Goal: Information Seeking & Learning: Compare options

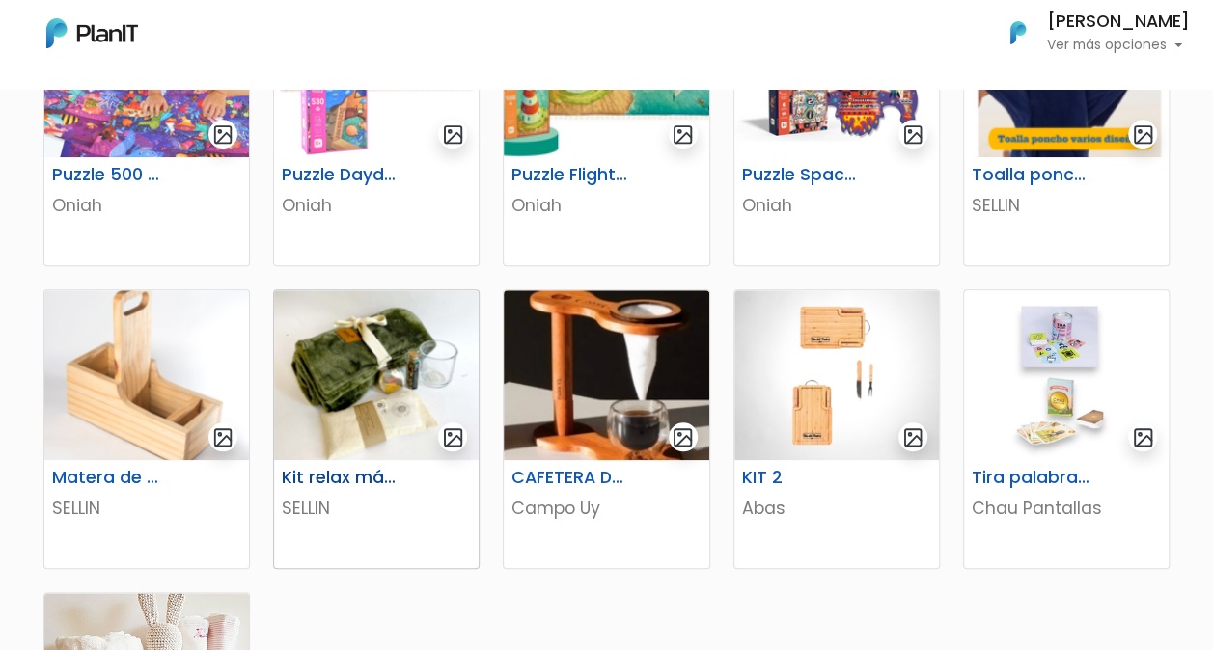
scroll to position [868, 0]
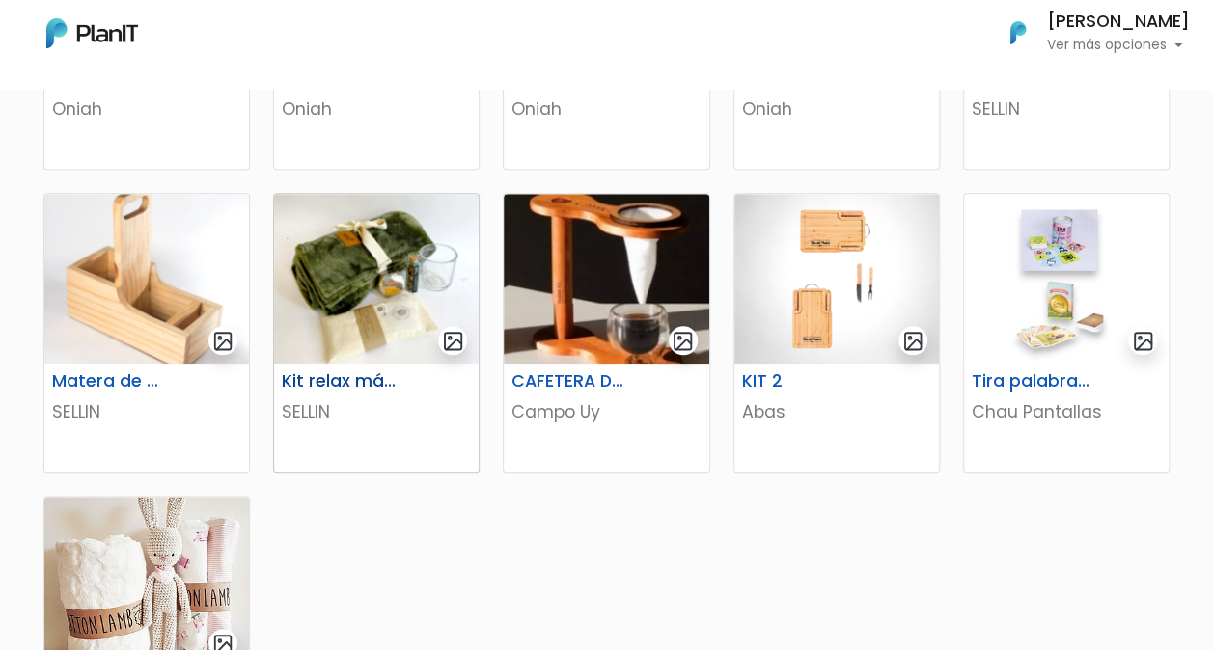
click at [360, 307] on img at bounding box center [376, 279] width 205 height 170
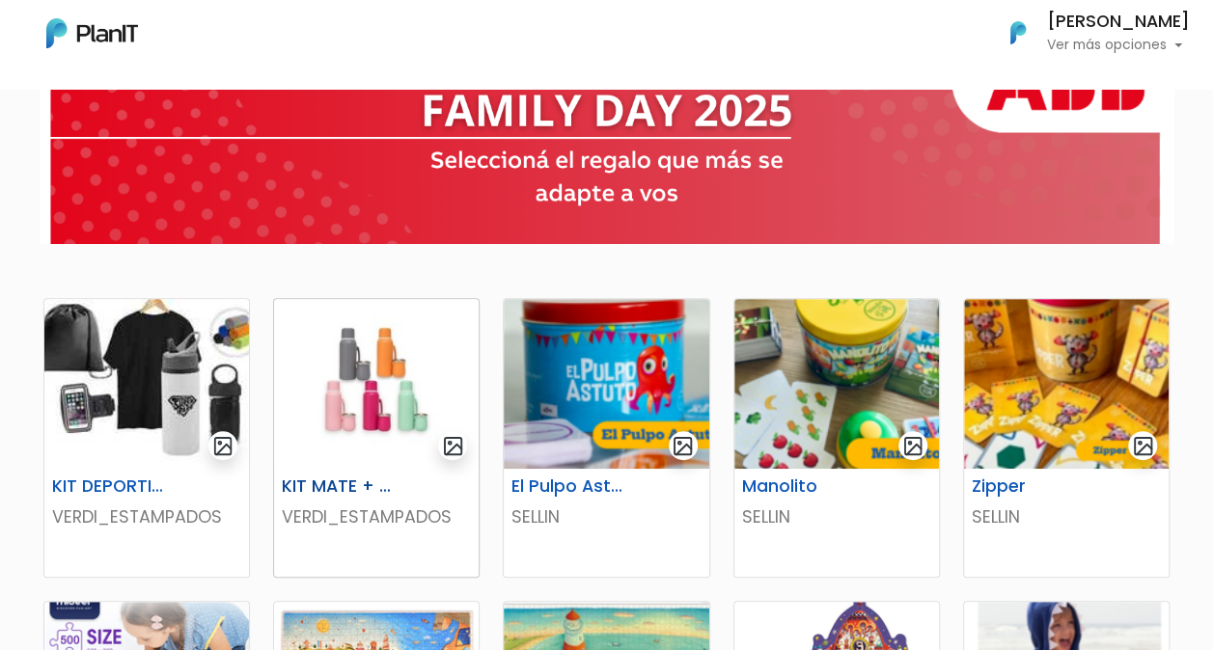
scroll to position [96, 0]
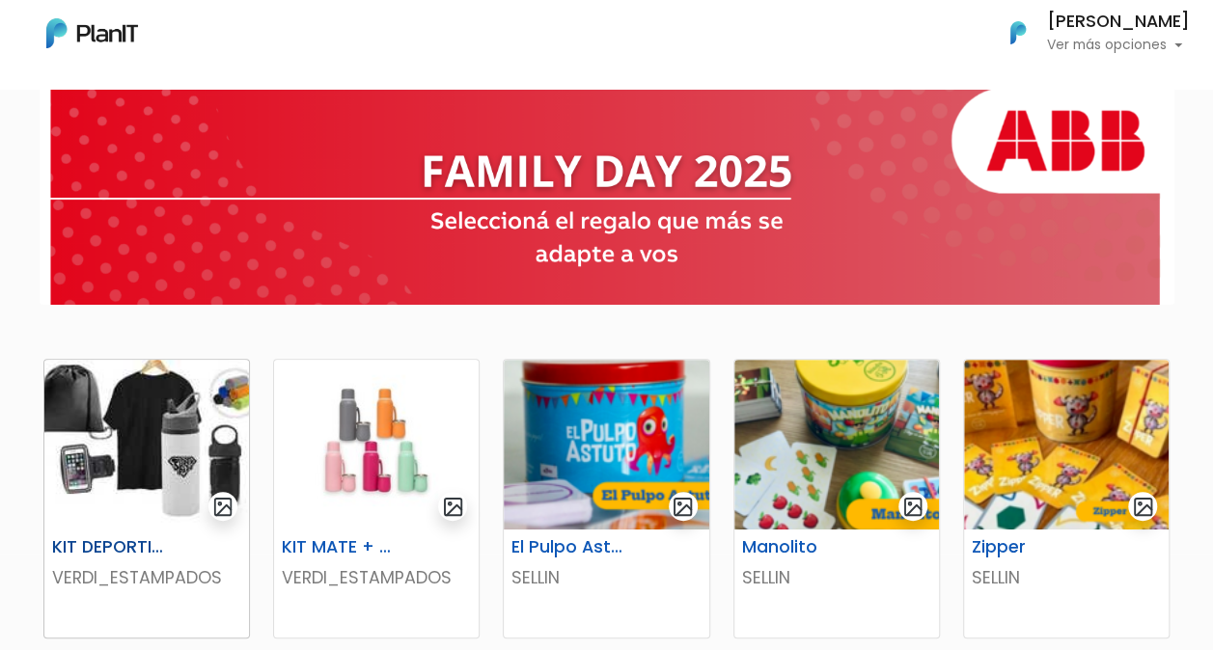
click at [139, 445] on img at bounding box center [146, 445] width 205 height 170
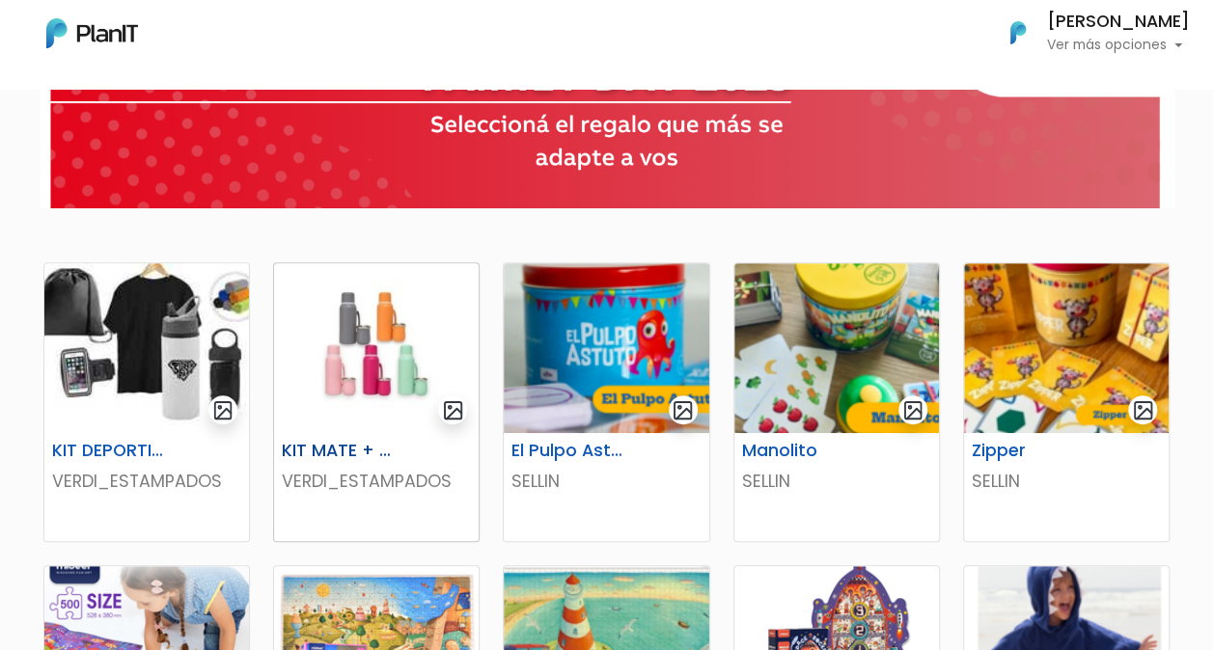
click at [384, 351] on img at bounding box center [376, 348] width 205 height 170
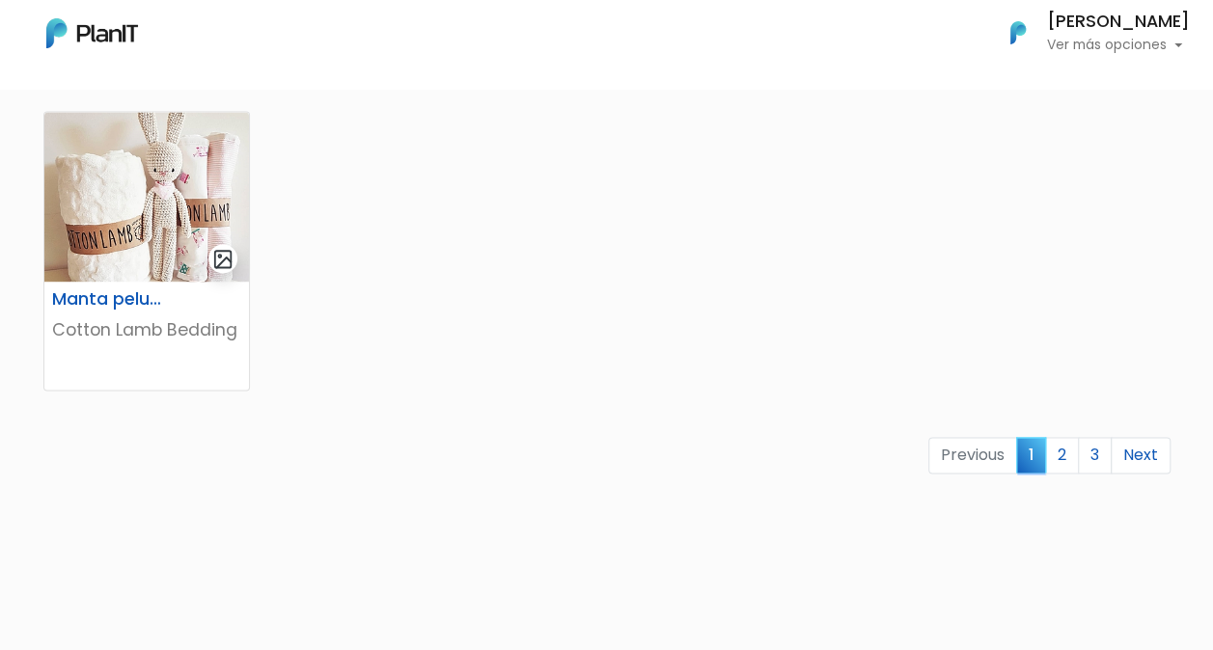
scroll to position [1254, 0]
click at [1057, 461] on link "2" at bounding box center [1062, 454] width 34 height 37
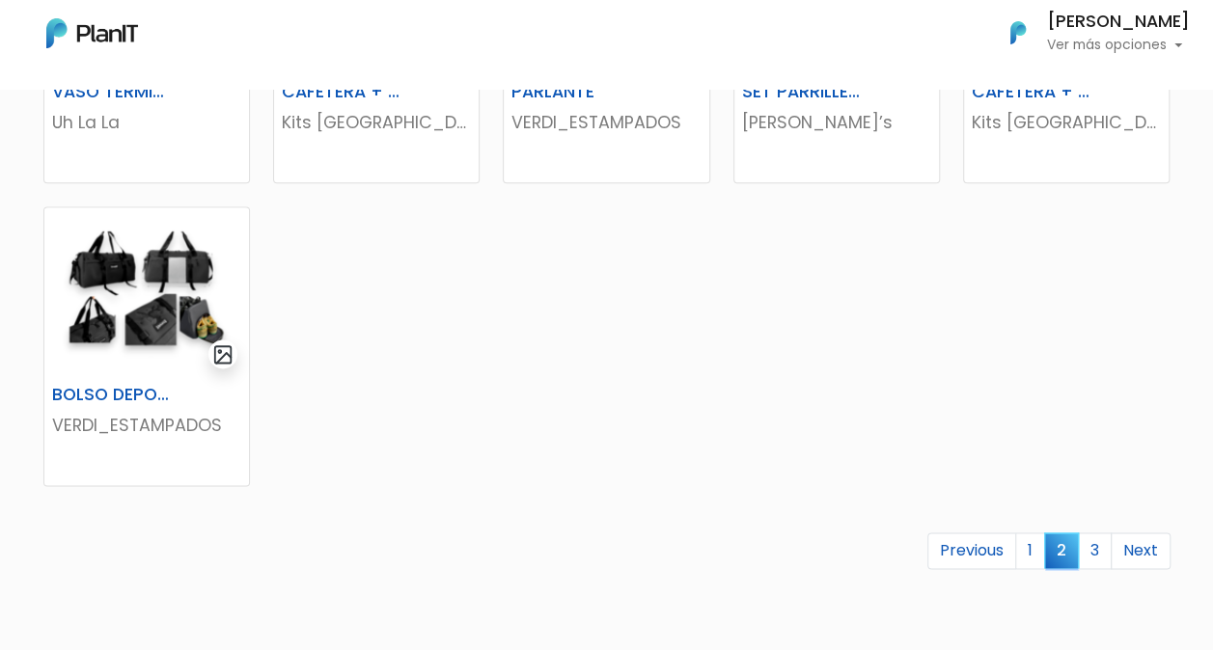
scroll to position [1254, 0]
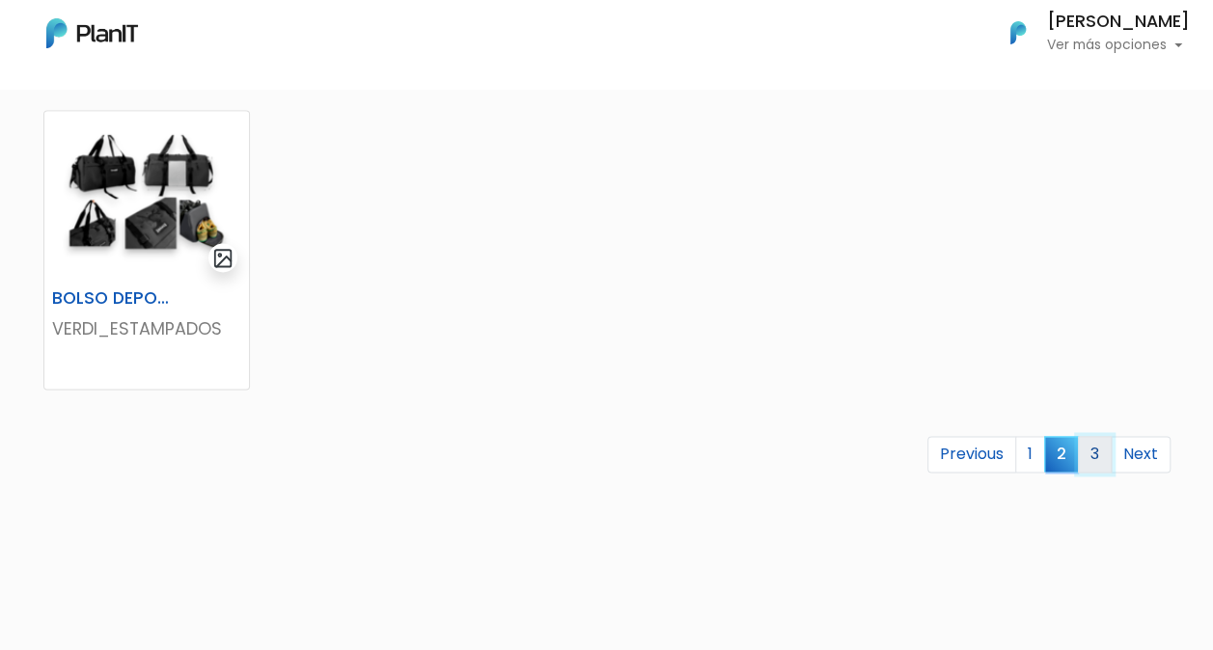
click at [1095, 455] on link "3" at bounding box center [1095, 454] width 34 height 37
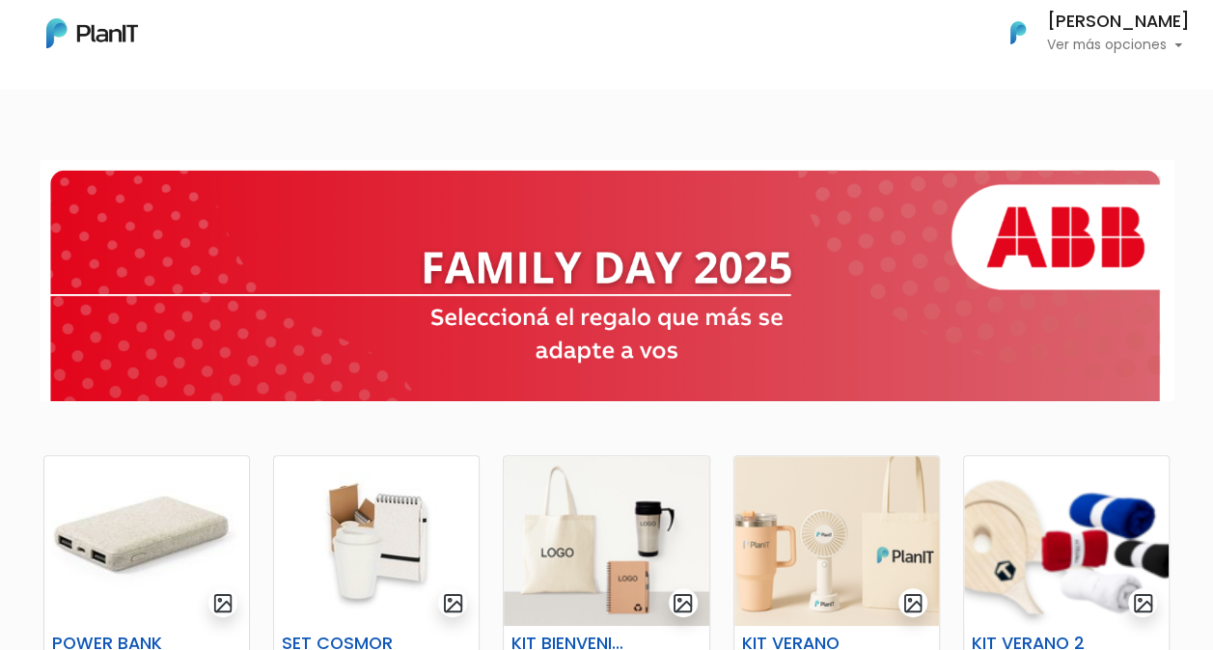
click at [1063, 39] on p "Ver más opciones" at bounding box center [1118, 46] width 143 height 14
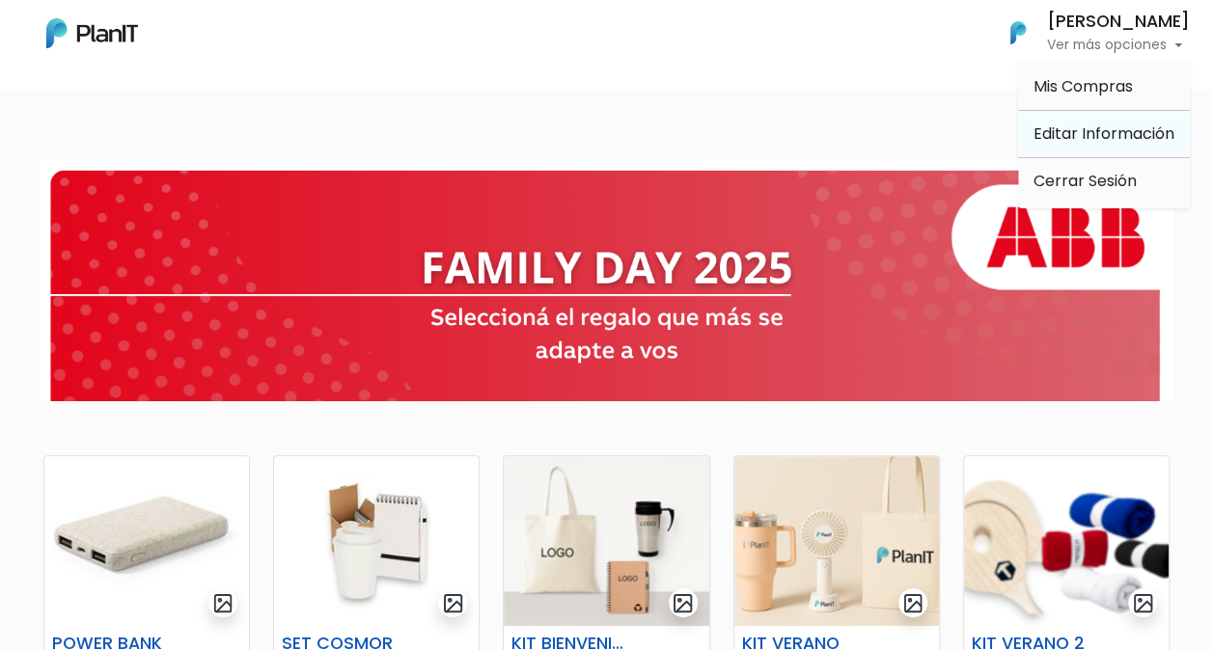
click at [1073, 137] on link "Editar Información" at bounding box center [1104, 134] width 172 height 39
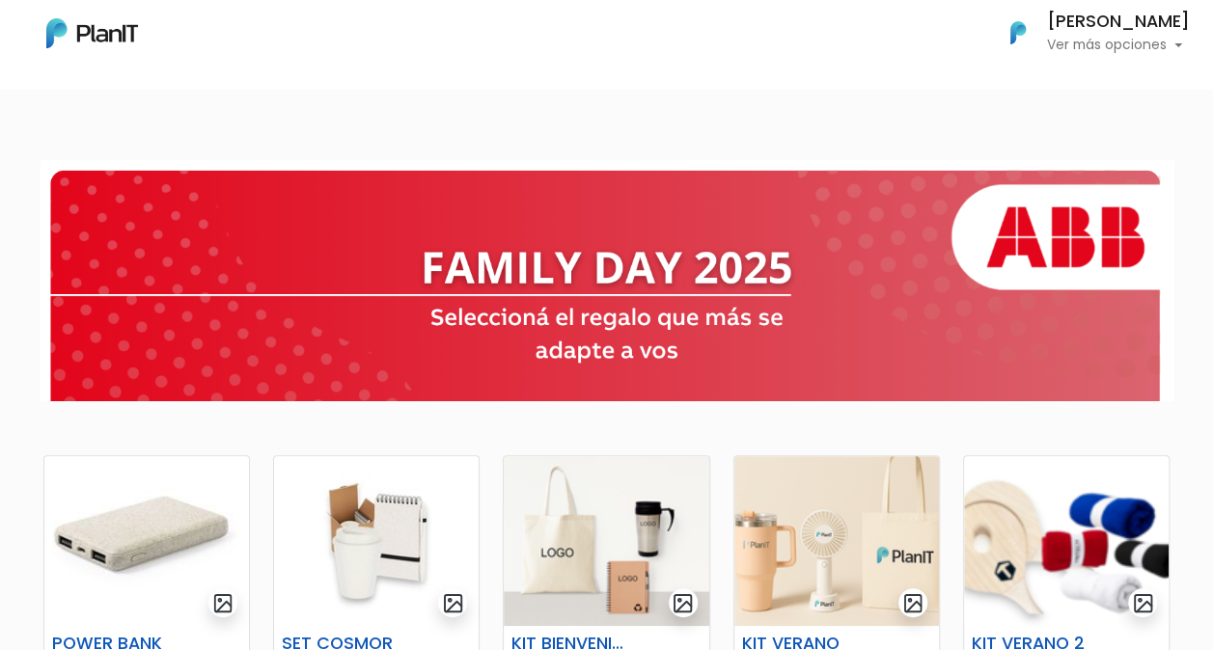
click at [1137, 46] on p "Ver más opciones" at bounding box center [1118, 46] width 143 height 14
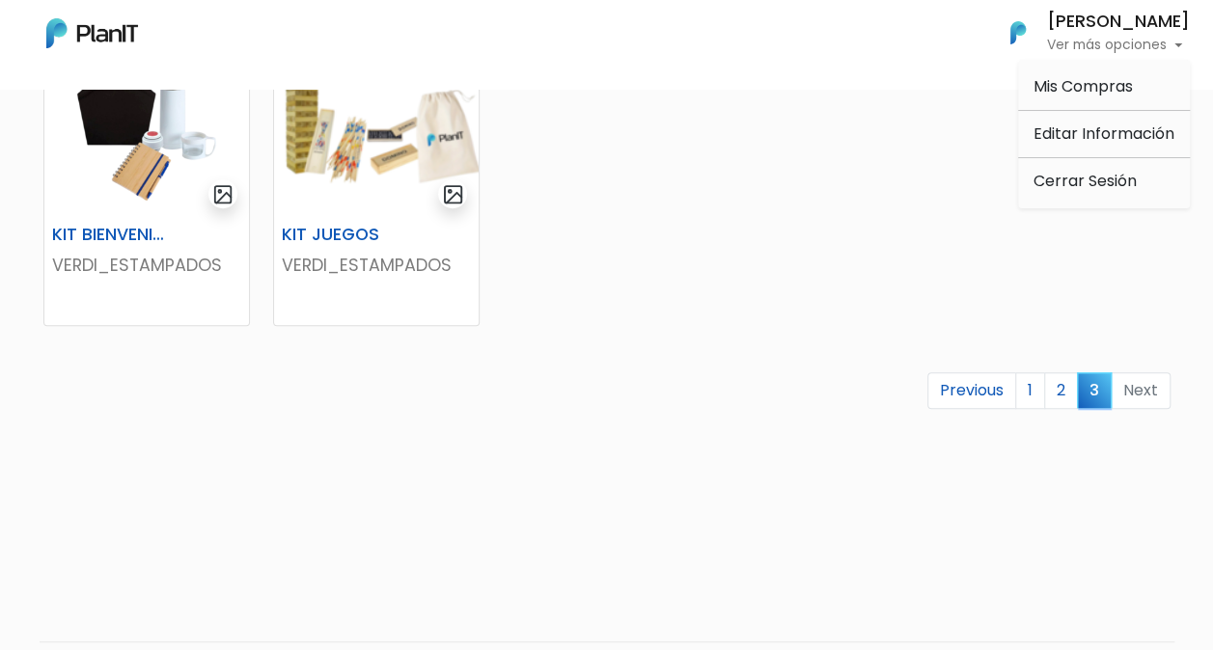
scroll to position [772, 0]
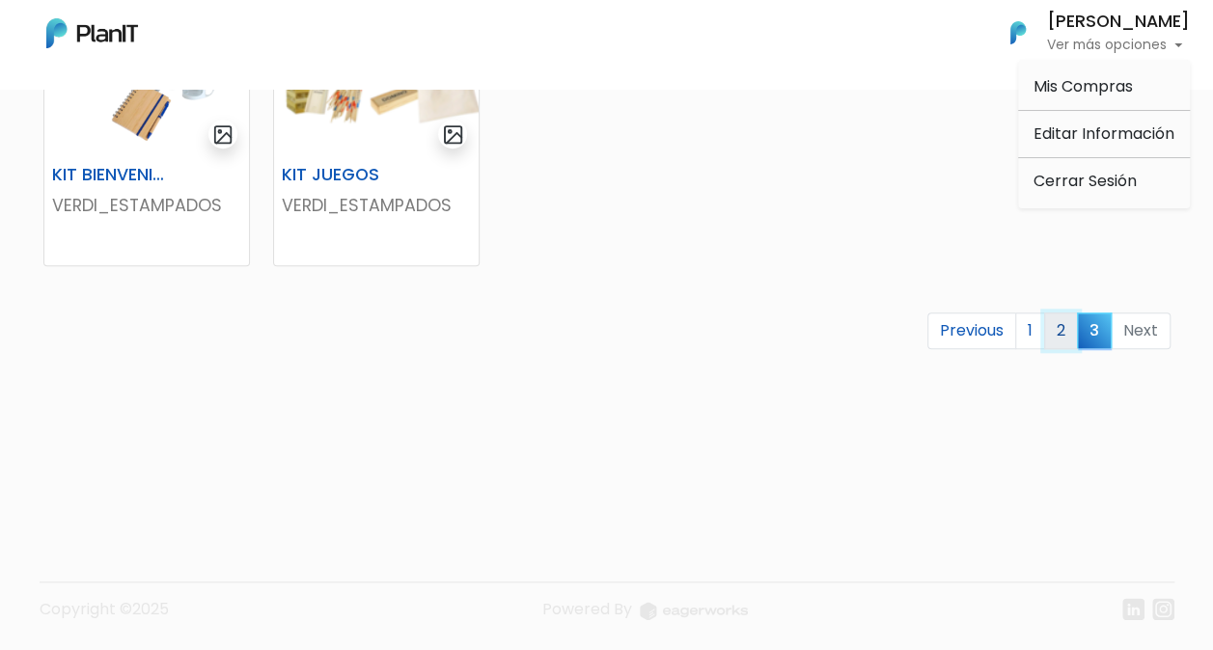
click at [1052, 326] on link "2" at bounding box center [1061, 331] width 34 height 37
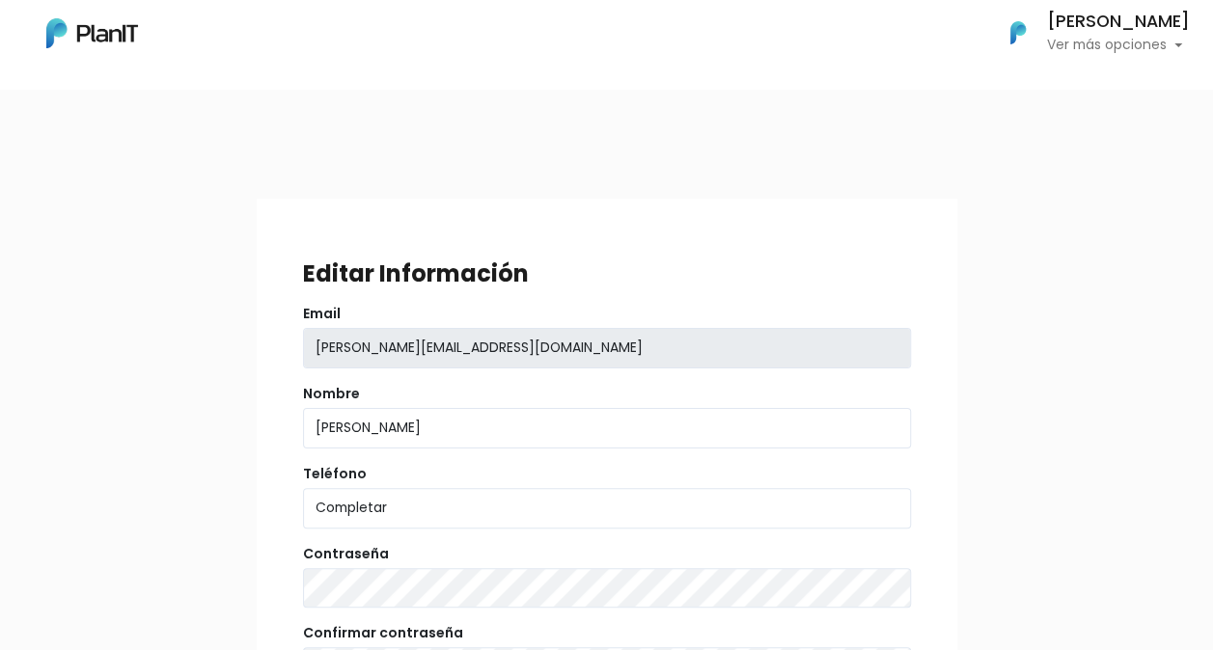
click at [1113, 42] on p "Ver más opciones" at bounding box center [1118, 46] width 143 height 14
click at [1113, 86] on span "Mis Compras" at bounding box center [1082, 86] width 99 height 22
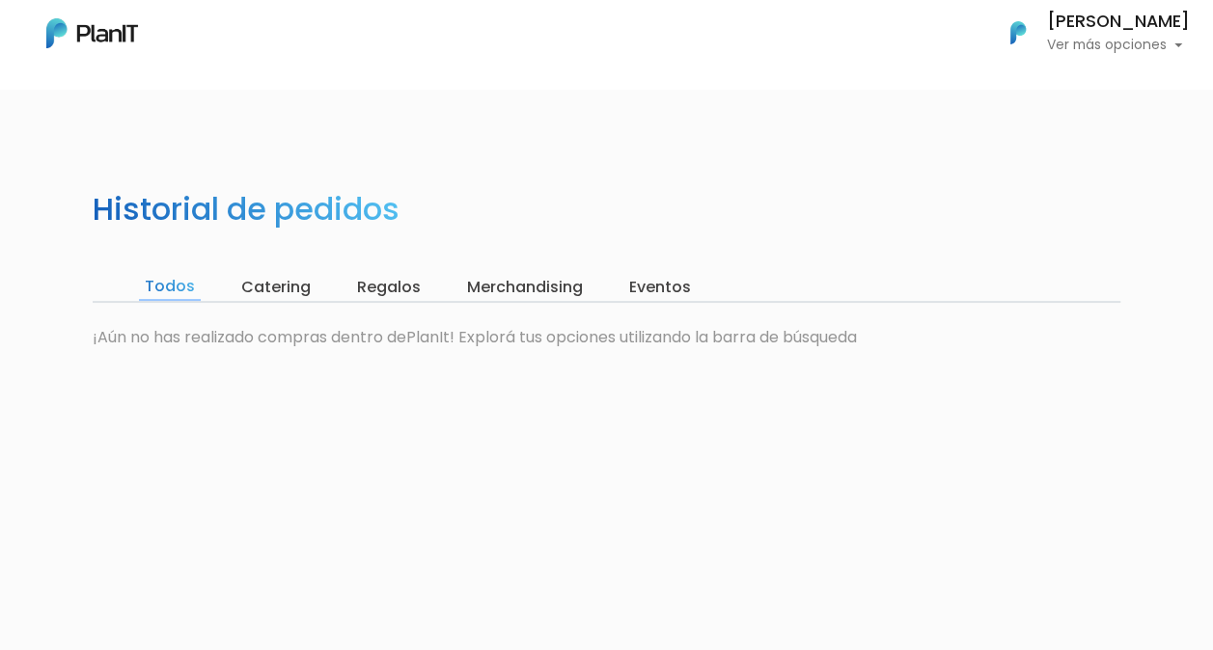
click at [1091, 44] on p "Ver más opciones" at bounding box center [1118, 46] width 143 height 14
click at [274, 289] on input "Catering" at bounding box center [275, 287] width 81 height 27
click at [359, 287] on input "Regalos" at bounding box center [384, 287] width 75 height 27
click at [643, 283] on input "Eventos" at bounding box center [655, 287] width 73 height 27
click at [1061, 42] on p "Ver más opciones" at bounding box center [1118, 46] width 143 height 14
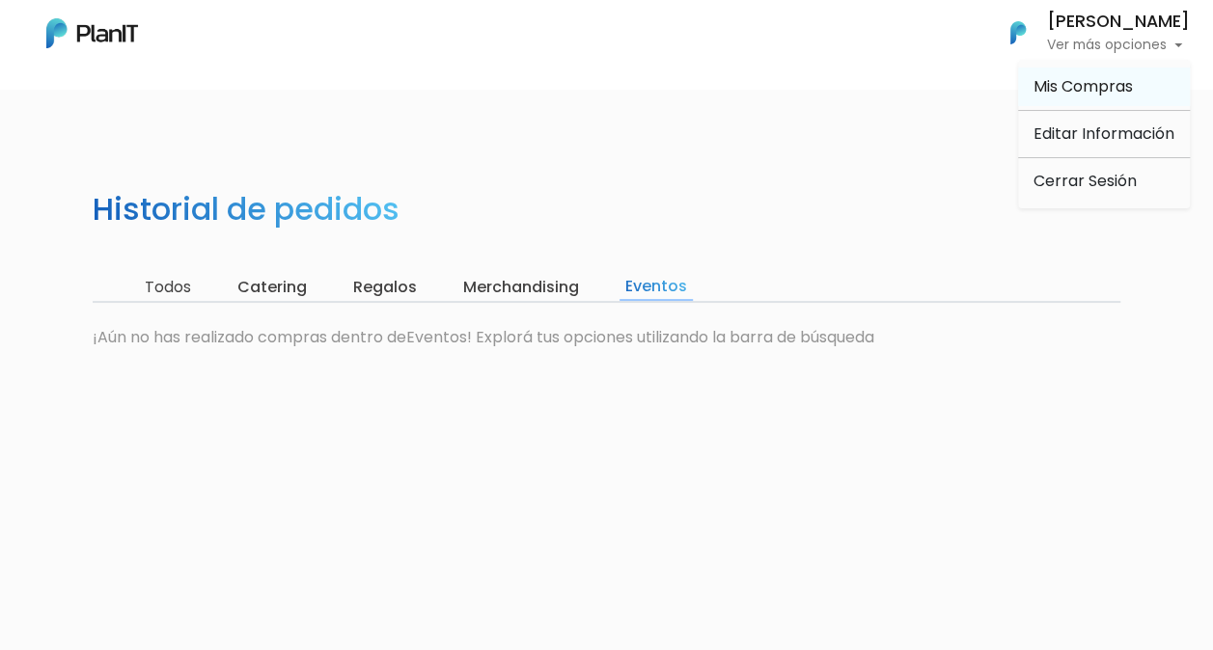
click at [1046, 83] on span "Mis Compras" at bounding box center [1082, 86] width 99 height 22
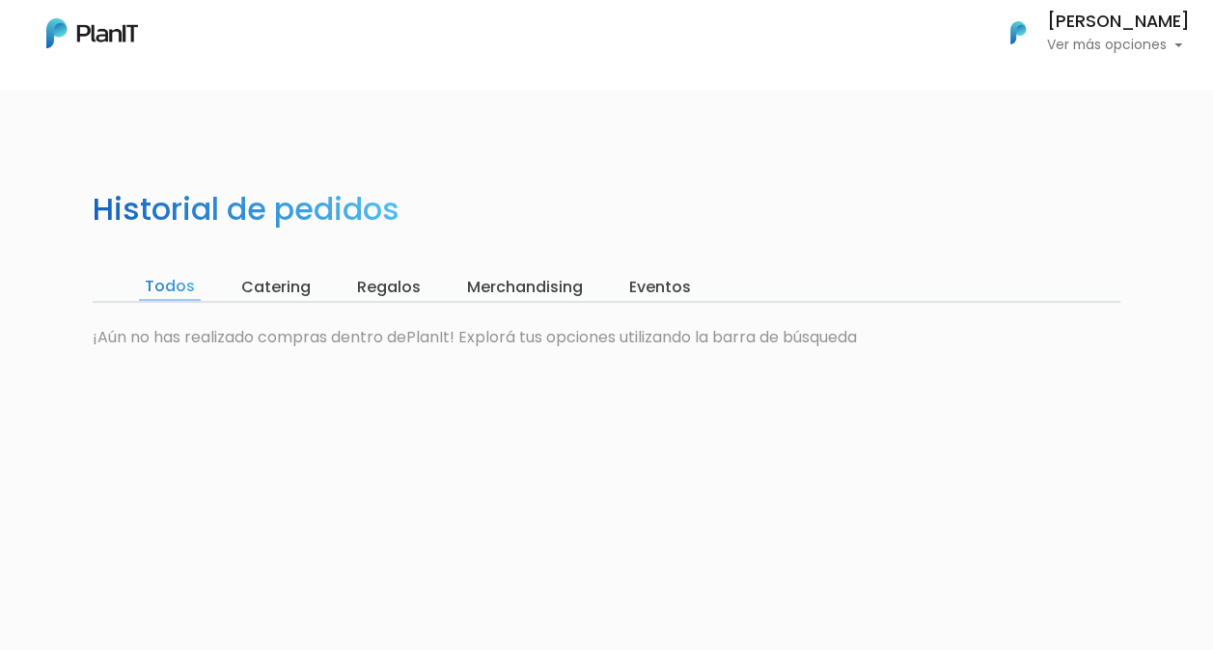
click at [1077, 24] on h6 "[PERSON_NAME]" at bounding box center [1118, 22] width 143 height 17
click at [1039, 87] on span "Mis Compras" at bounding box center [1082, 86] width 99 height 22
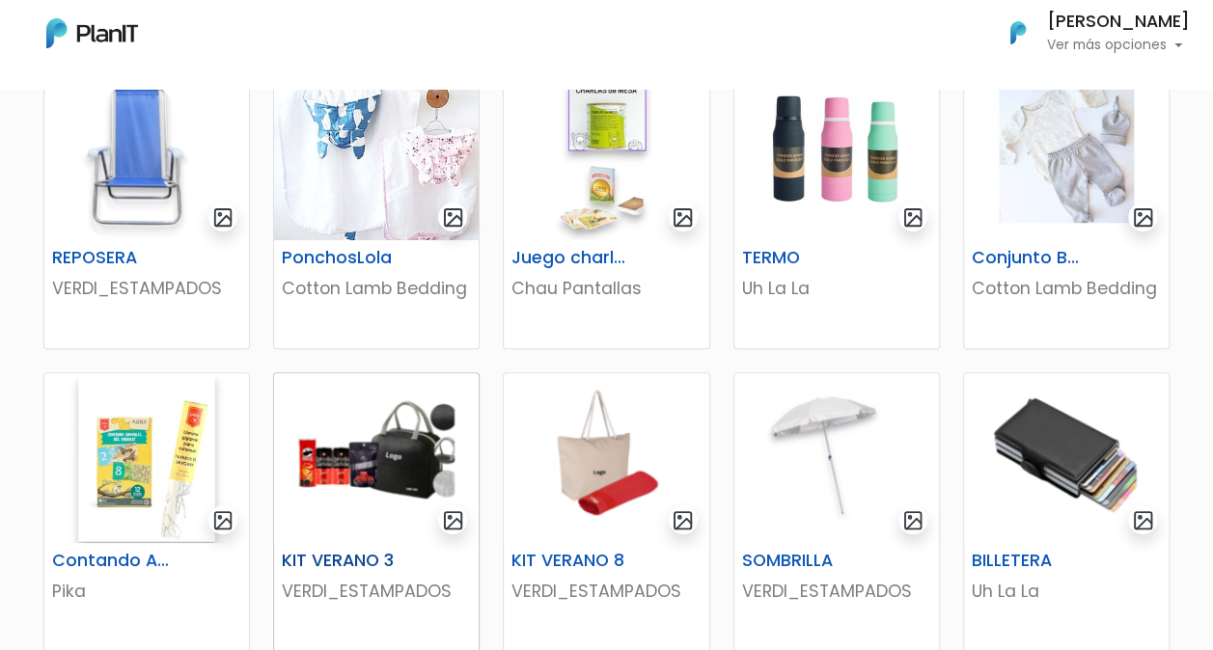
scroll to position [482, 0]
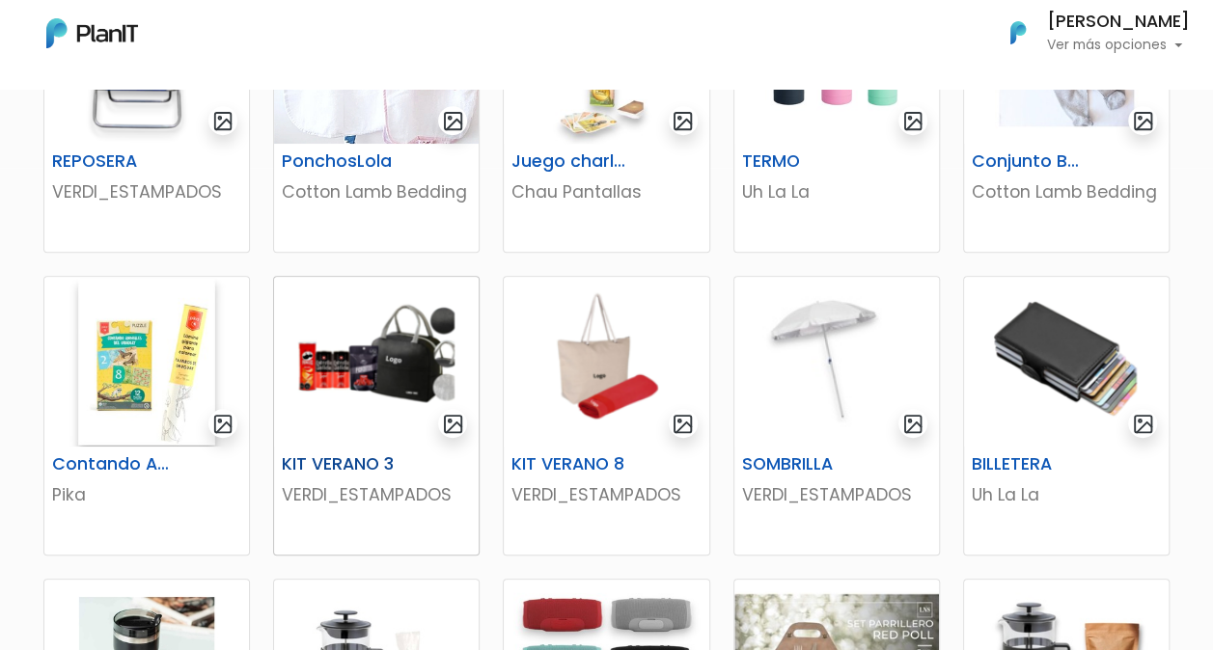
click at [400, 447] on div "KIT VERANO 3 VERDI_ESTAMPADOS" at bounding box center [376, 501] width 205 height 108
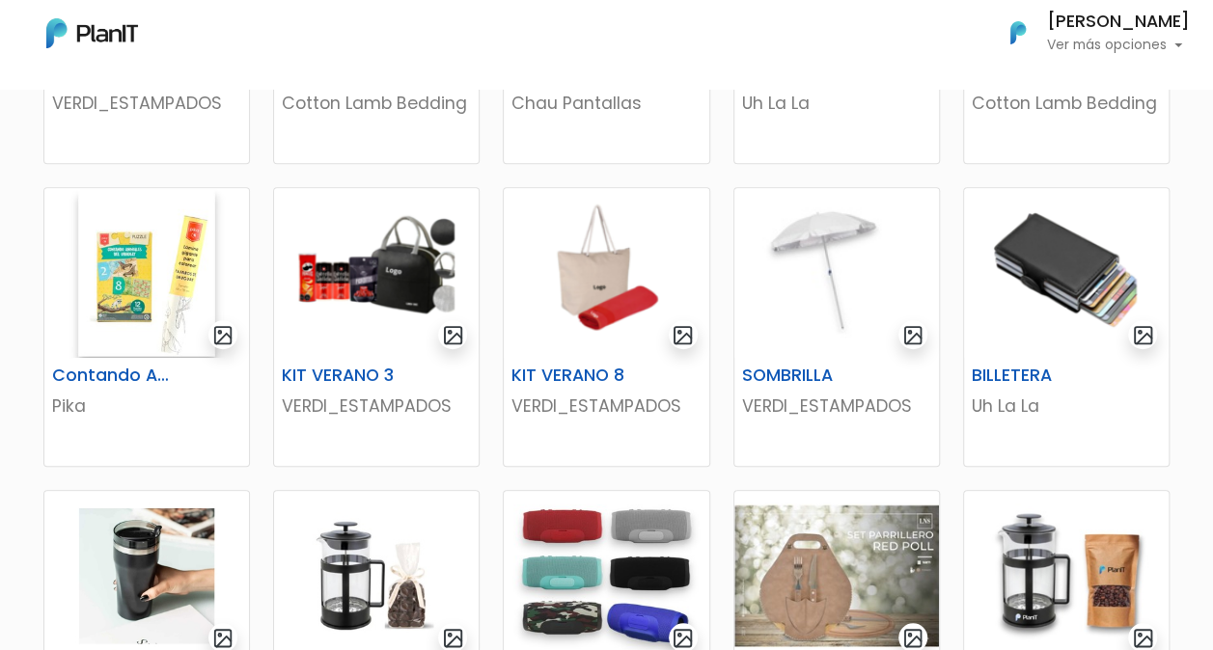
scroll to position [772, 0]
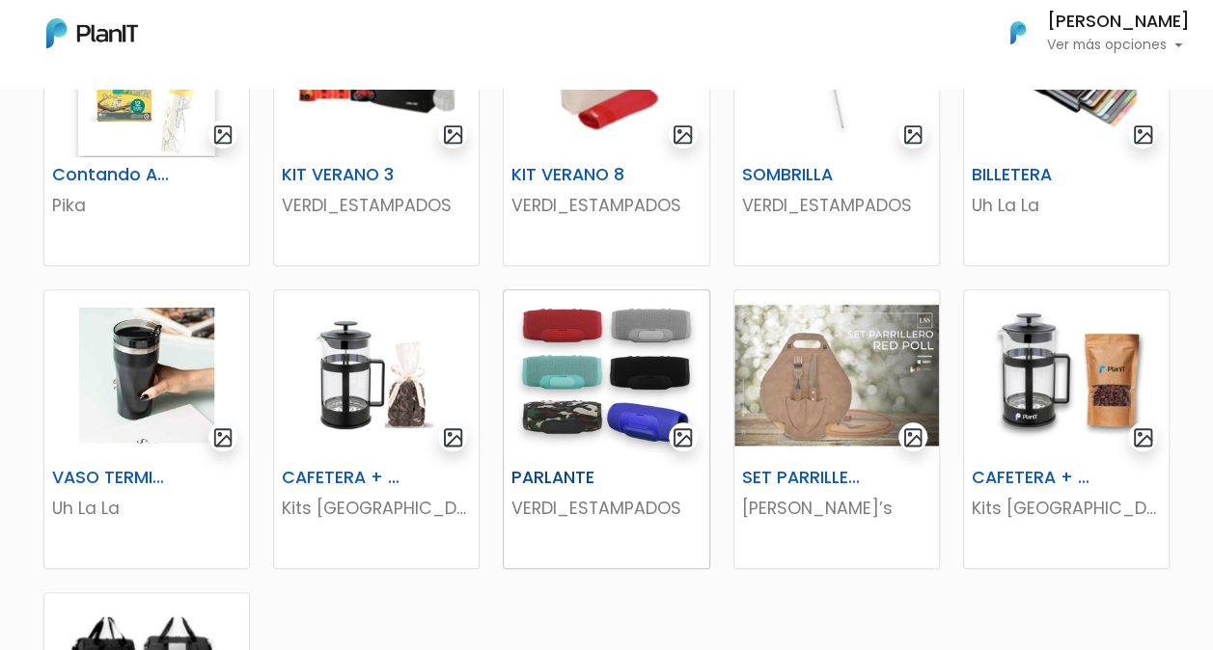
click at [581, 430] on img at bounding box center [606, 375] width 205 height 170
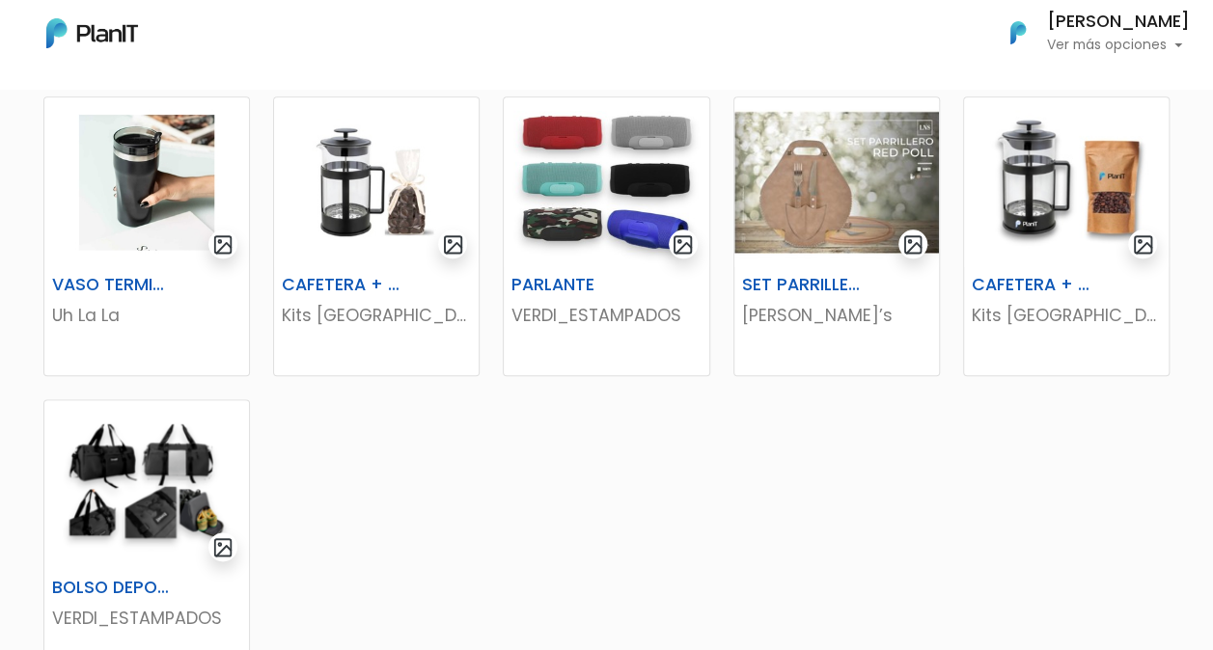
scroll to position [1254, 0]
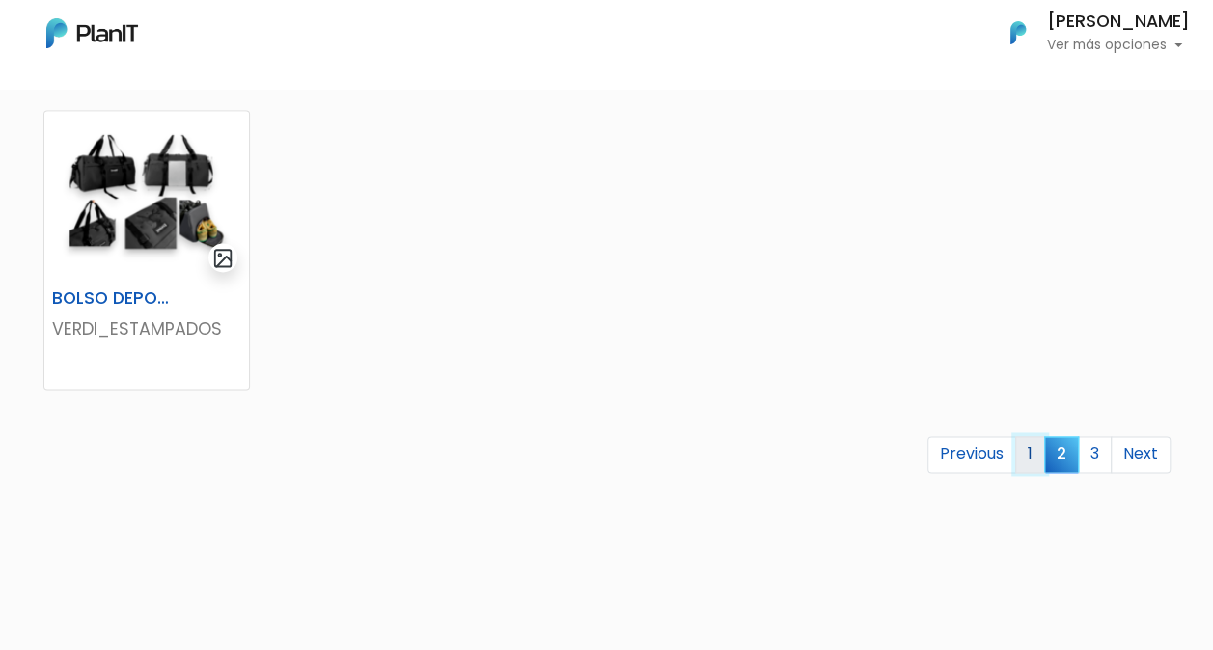
click at [1034, 464] on link "1" at bounding box center [1030, 454] width 30 height 37
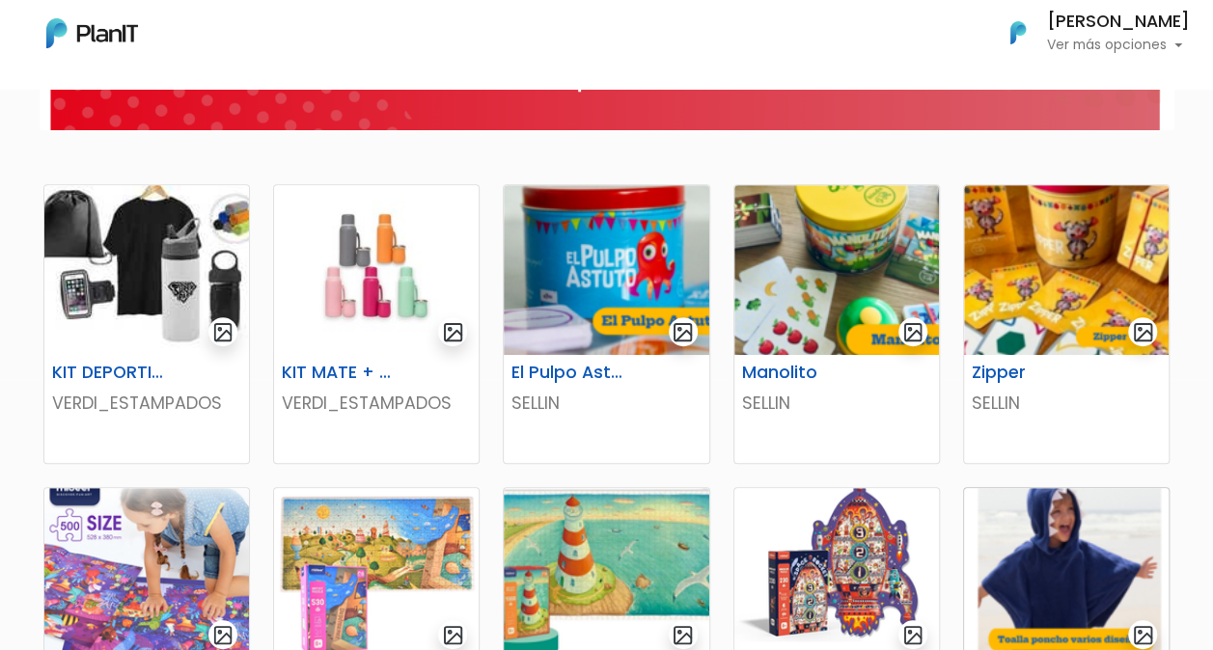
scroll to position [289, 0]
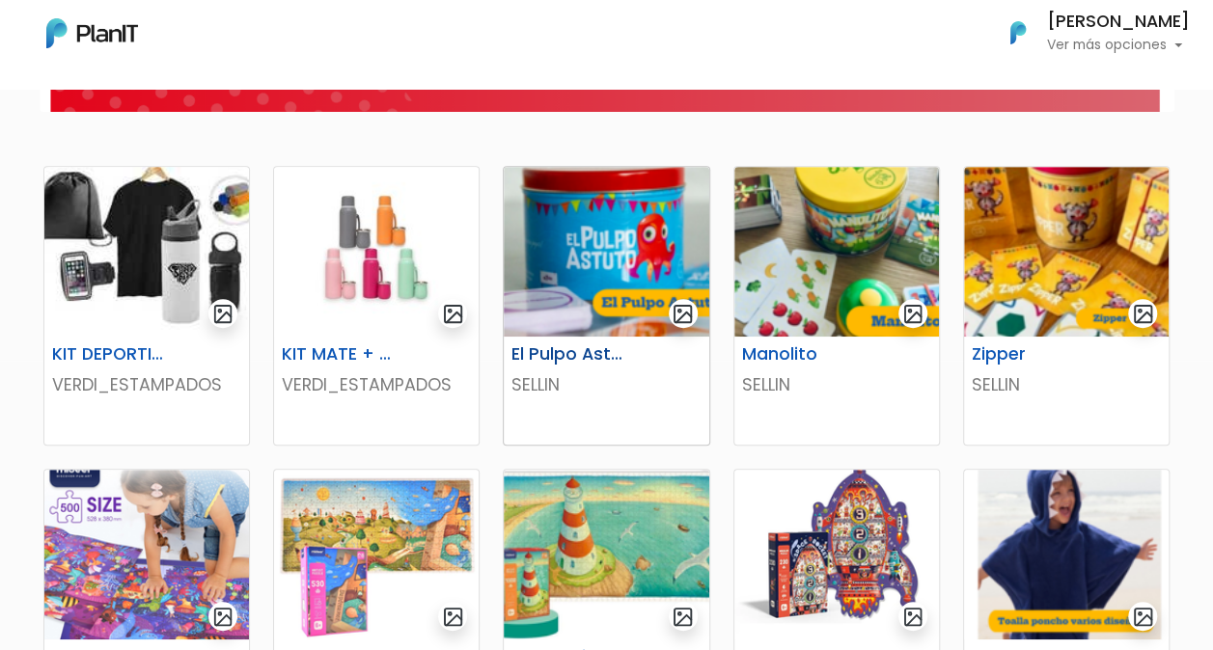
click at [575, 359] on h6 "El Pulpo Astuto" at bounding box center [571, 354] width 142 height 20
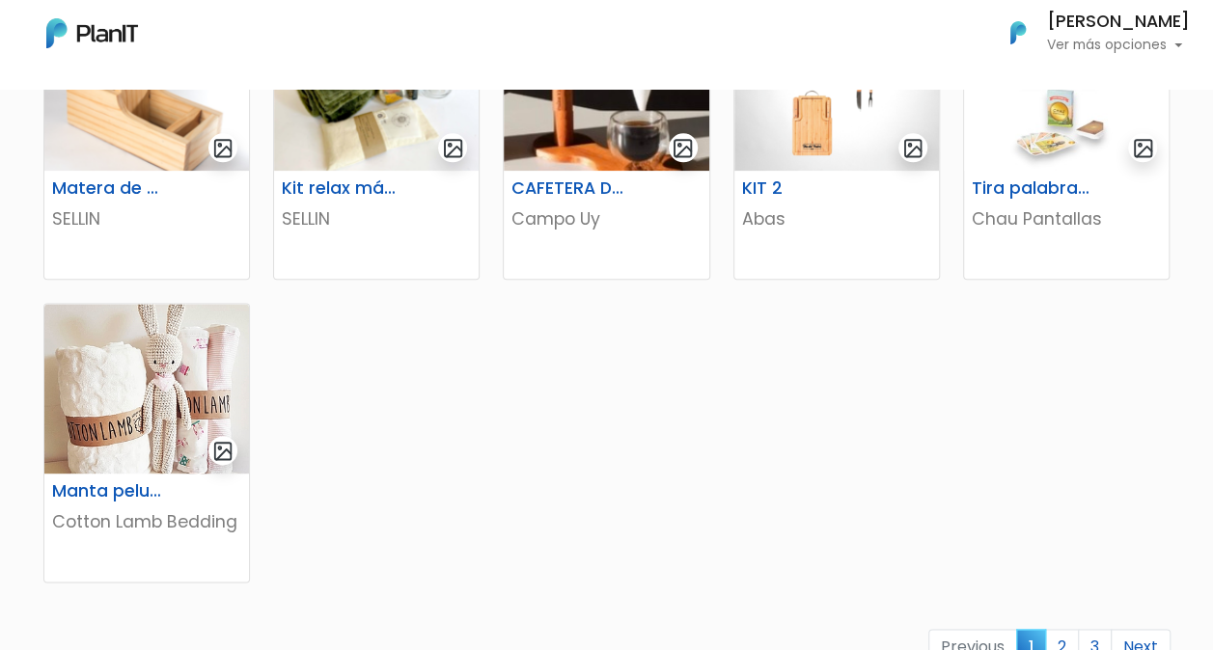
scroll to position [1254, 0]
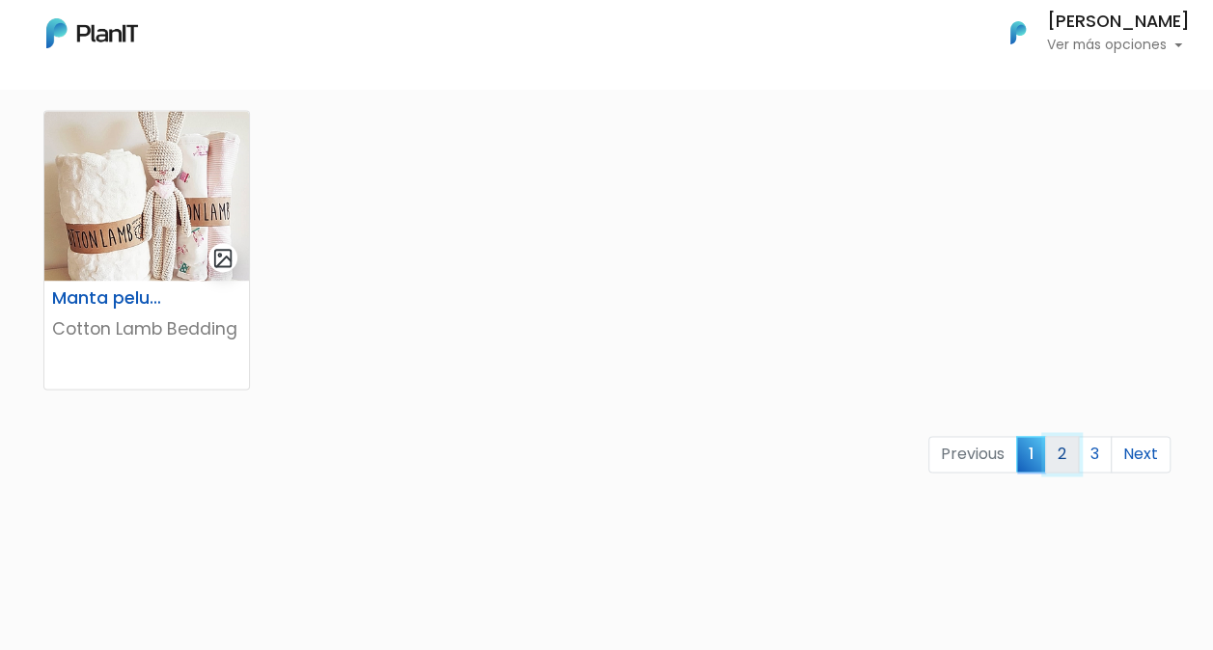
click at [1063, 459] on link "2" at bounding box center [1062, 454] width 34 height 37
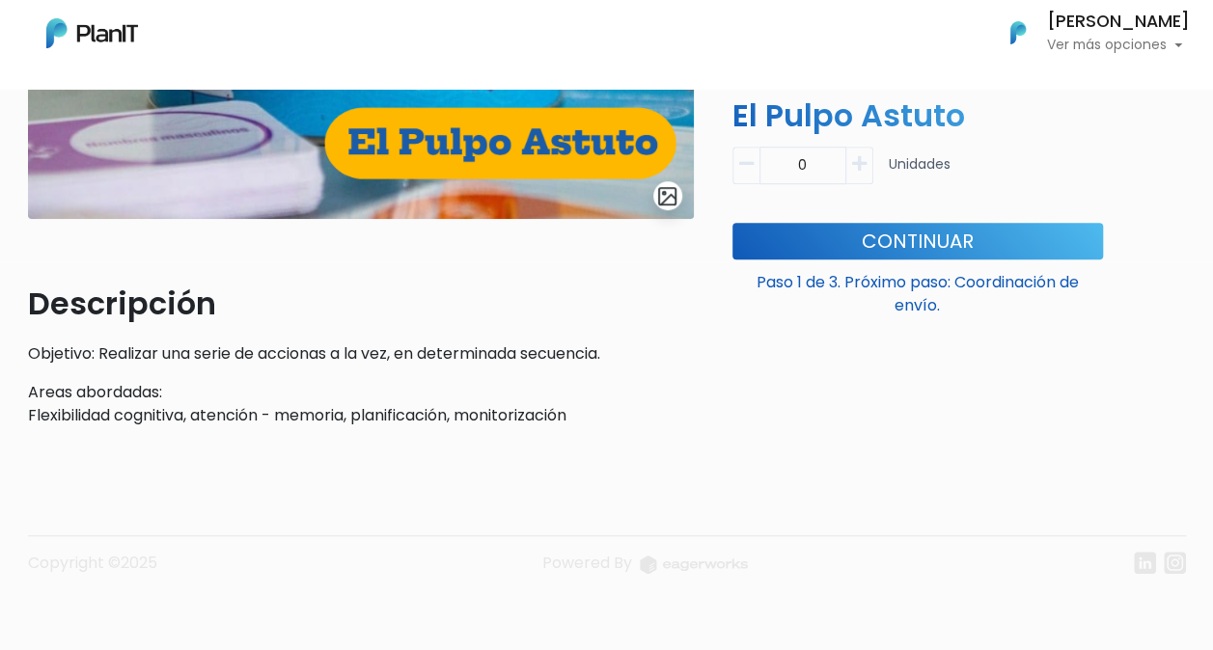
scroll to position [390, 0]
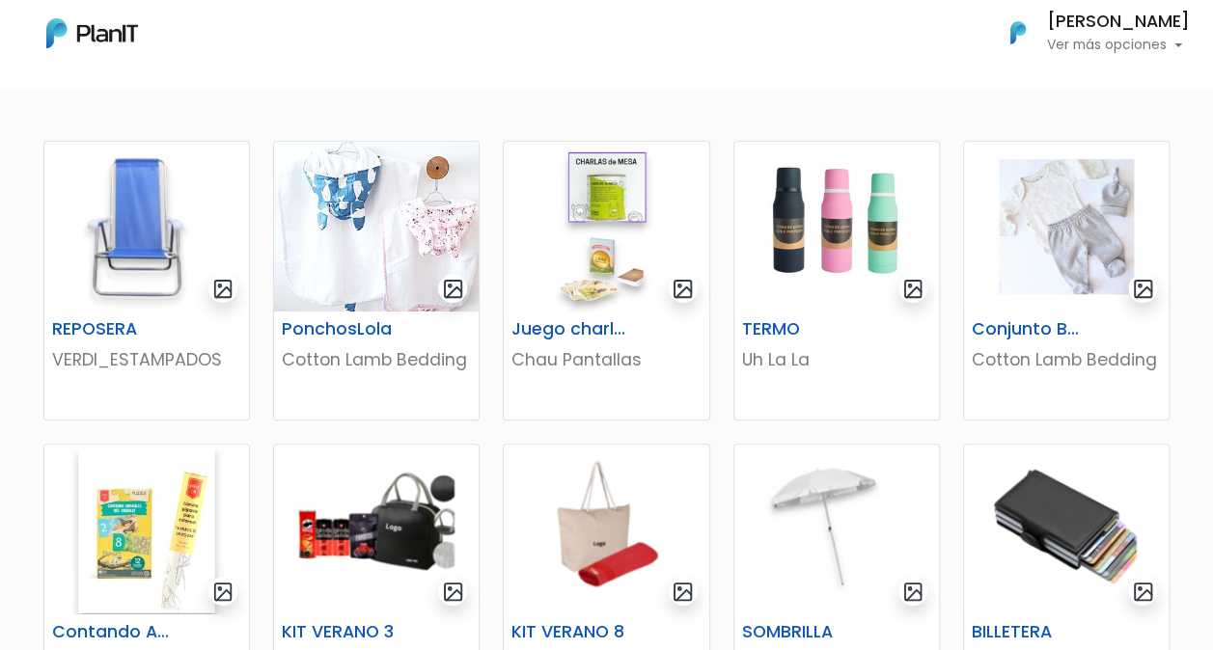
scroll to position [289, 0]
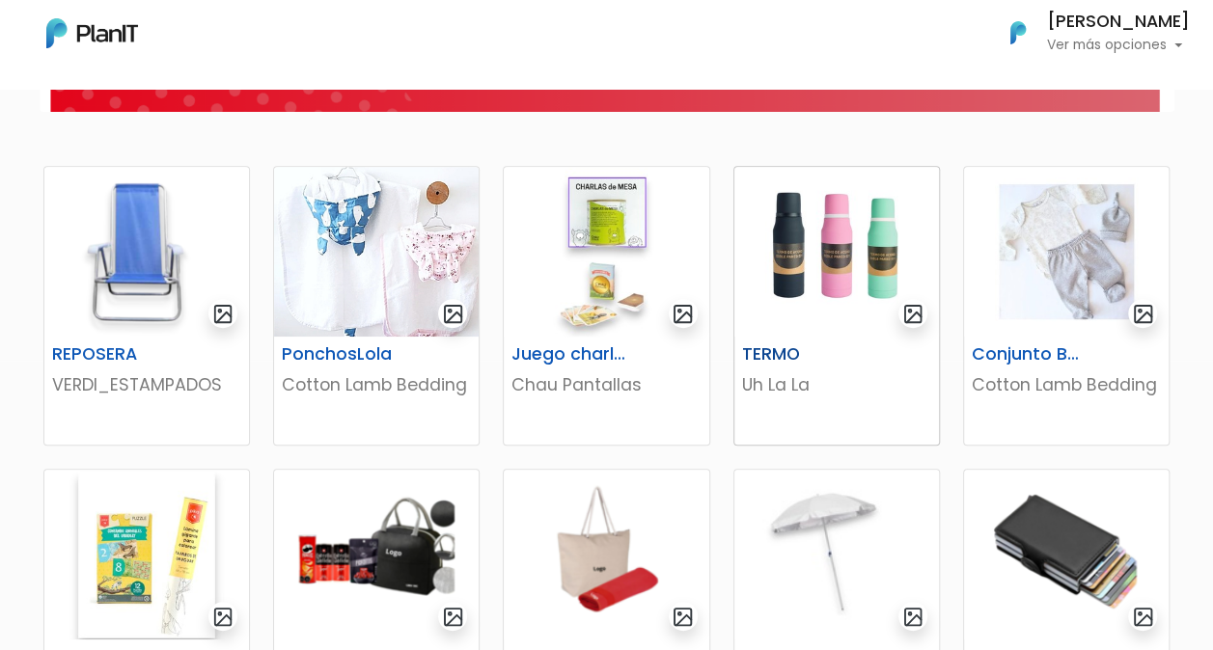
click at [849, 264] on img at bounding box center [836, 252] width 205 height 170
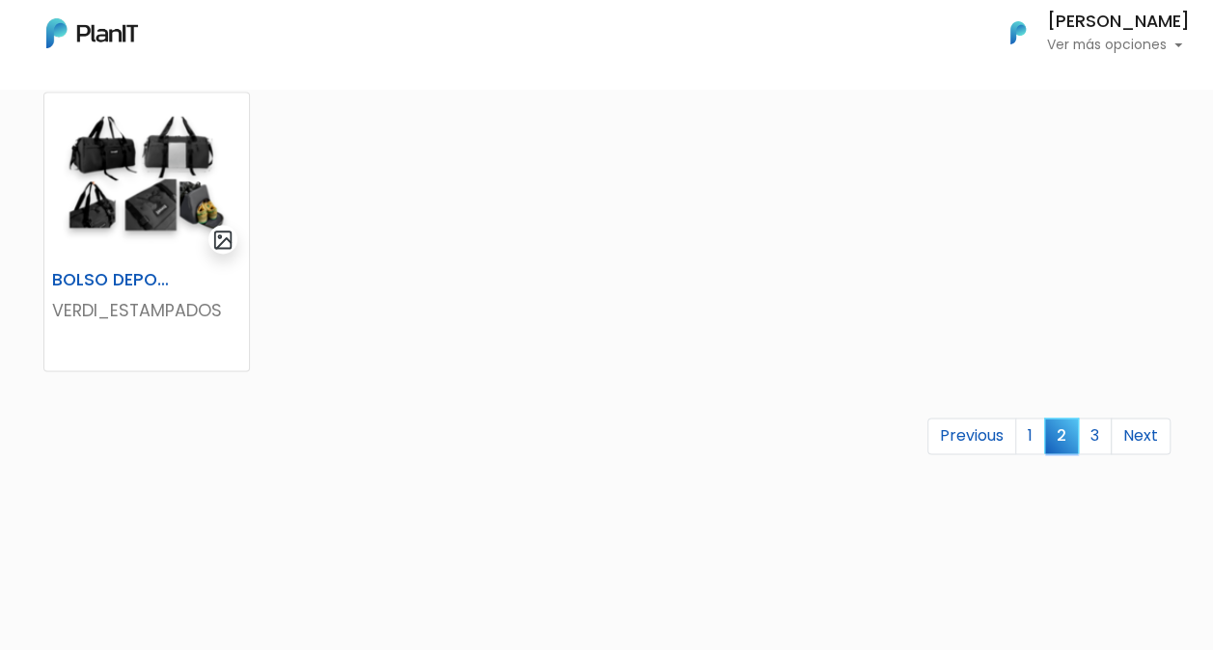
scroll to position [1351, 0]
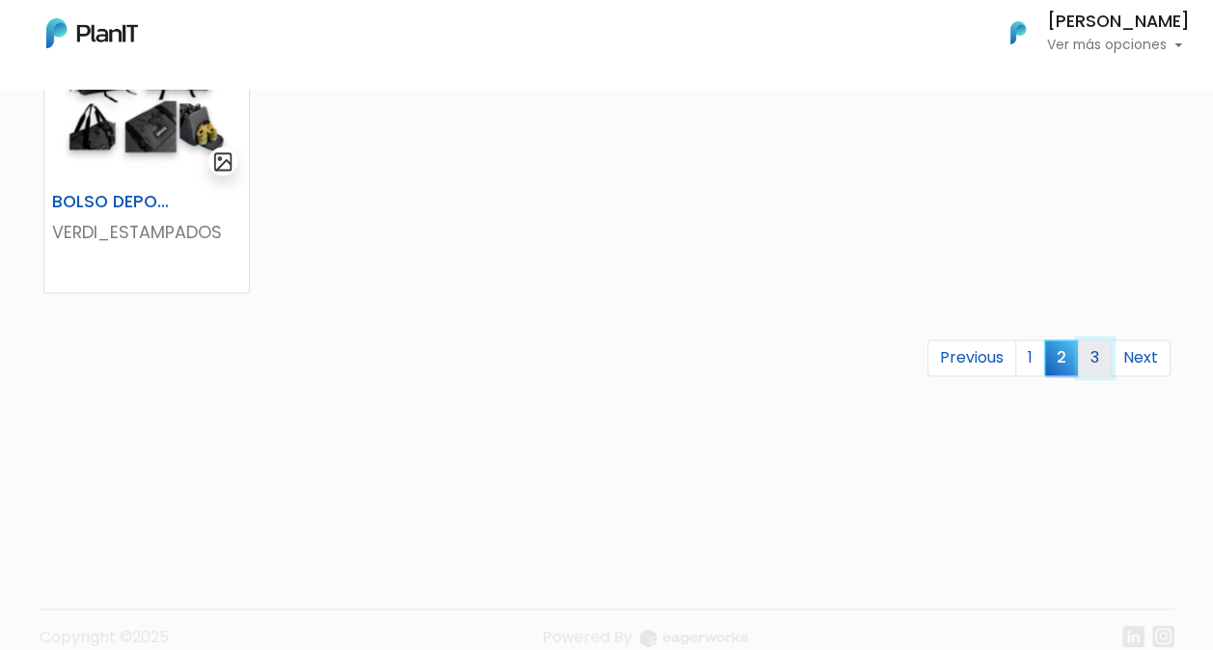
click at [1098, 367] on link "3" at bounding box center [1095, 358] width 34 height 37
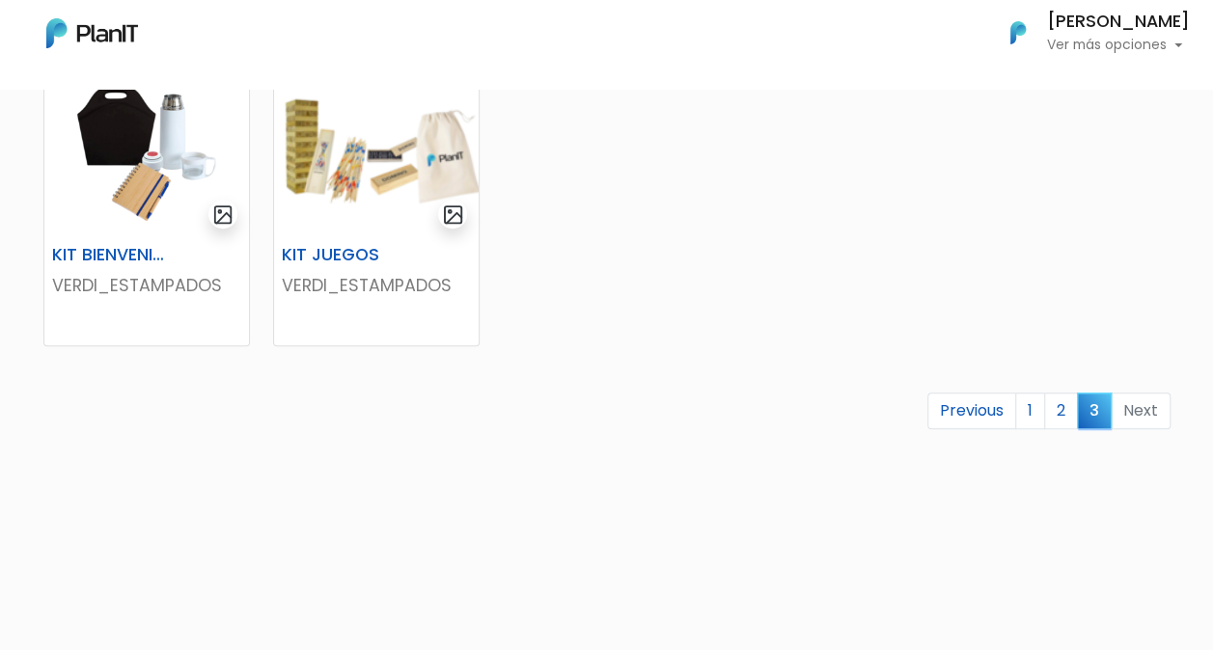
scroll to position [772, 0]
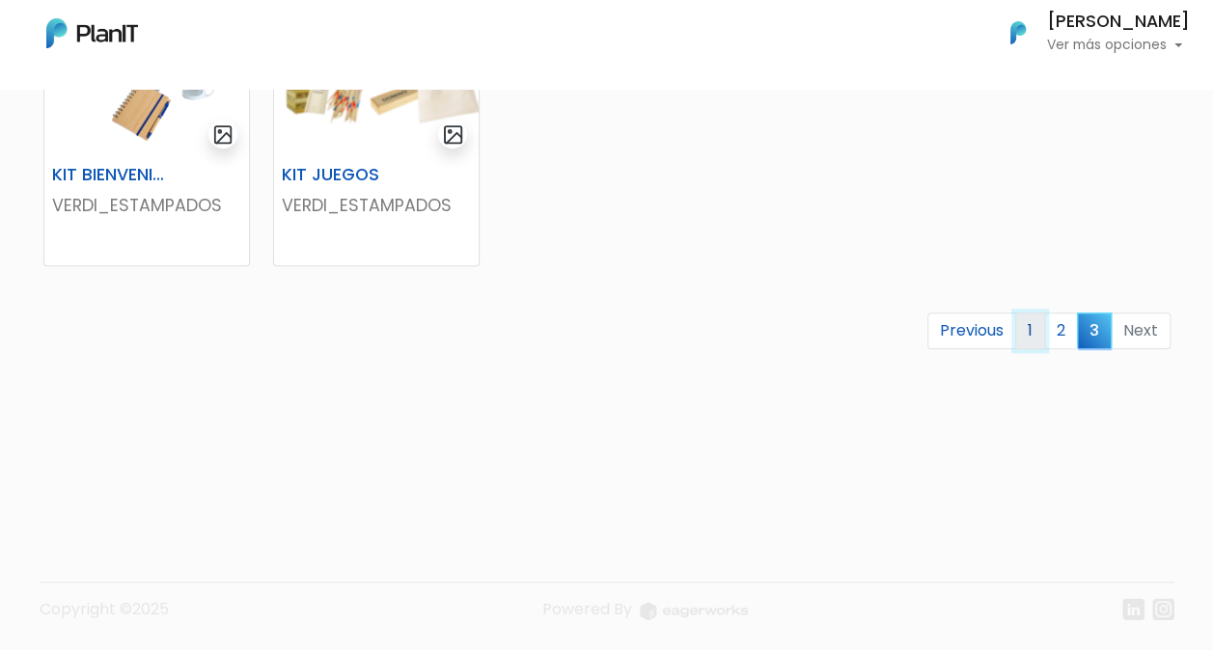
click at [1028, 330] on link "1" at bounding box center [1030, 331] width 30 height 37
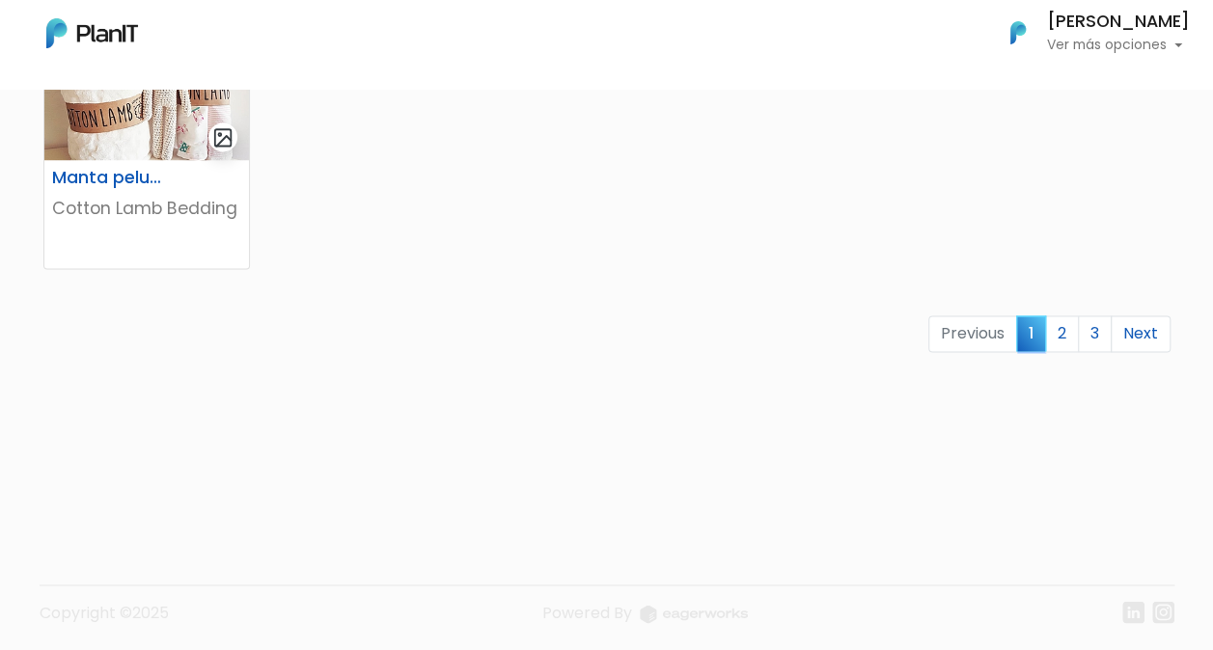
scroll to position [1378, 0]
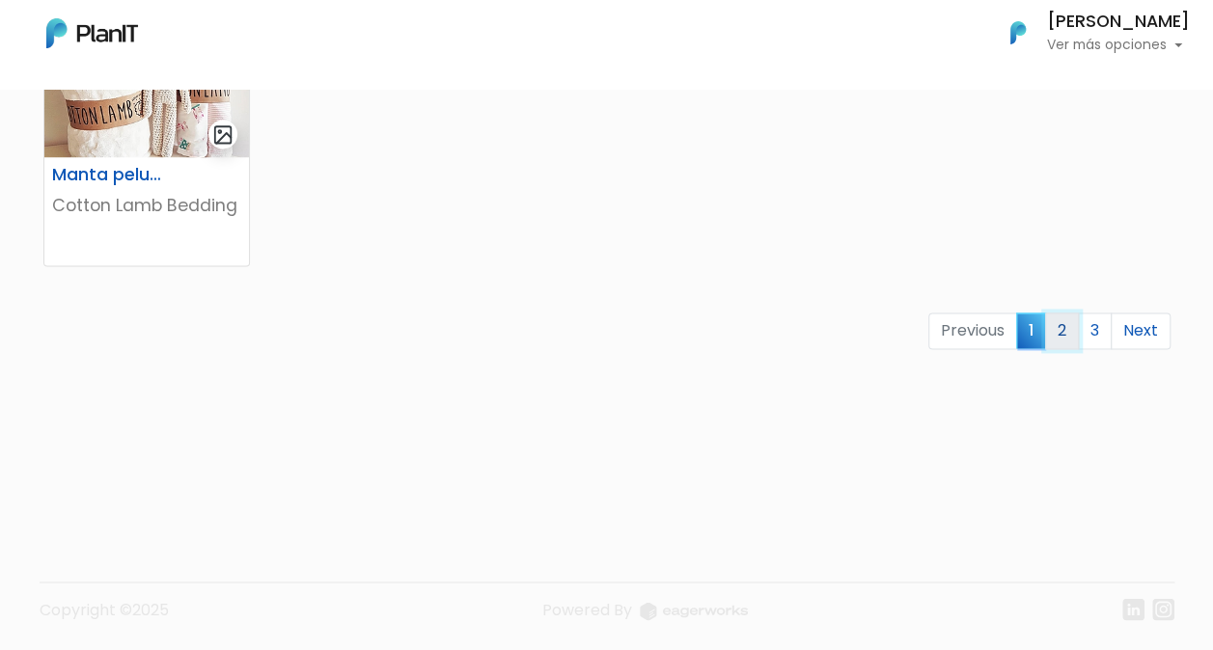
click at [1058, 335] on link "2" at bounding box center [1062, 331] width 34 height 37
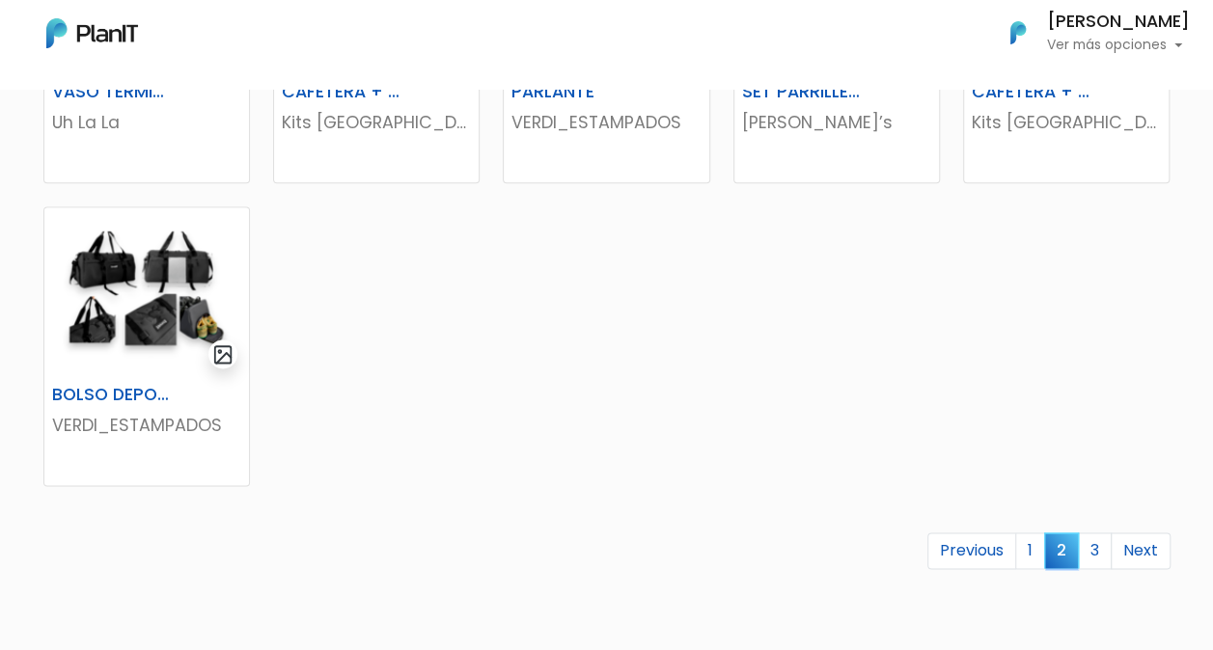
scroll to position [1351, 0]
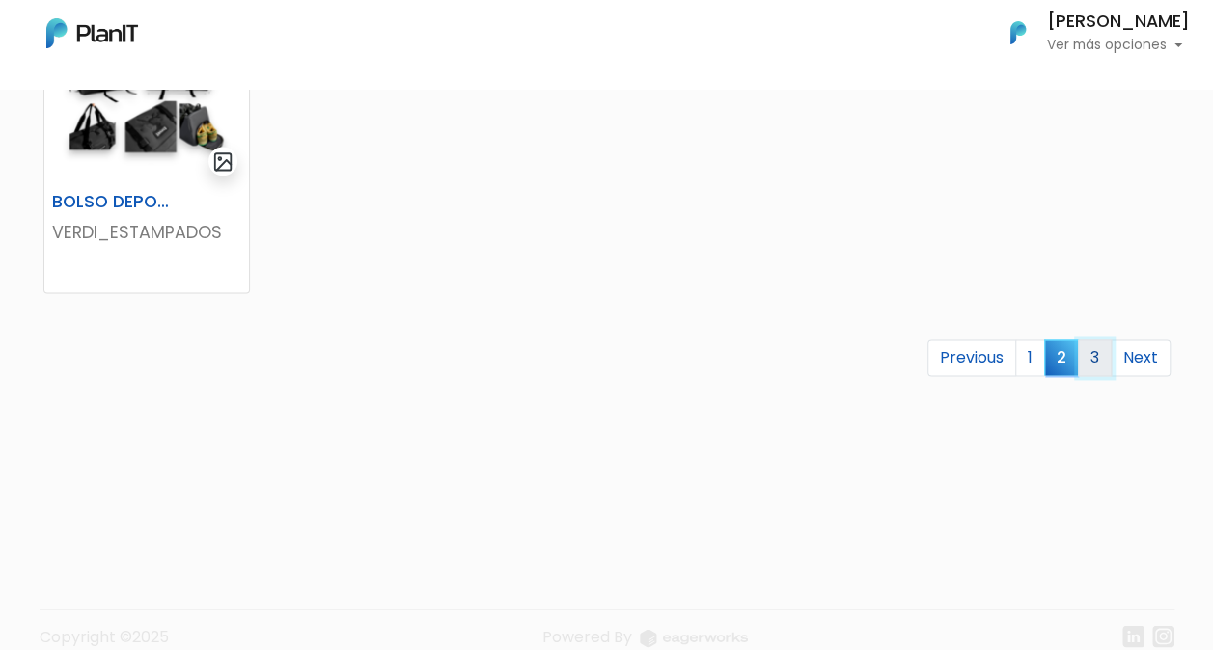
click at [1088, 357] on link "3" at bounding box center [1095, 358] width 34 height 37
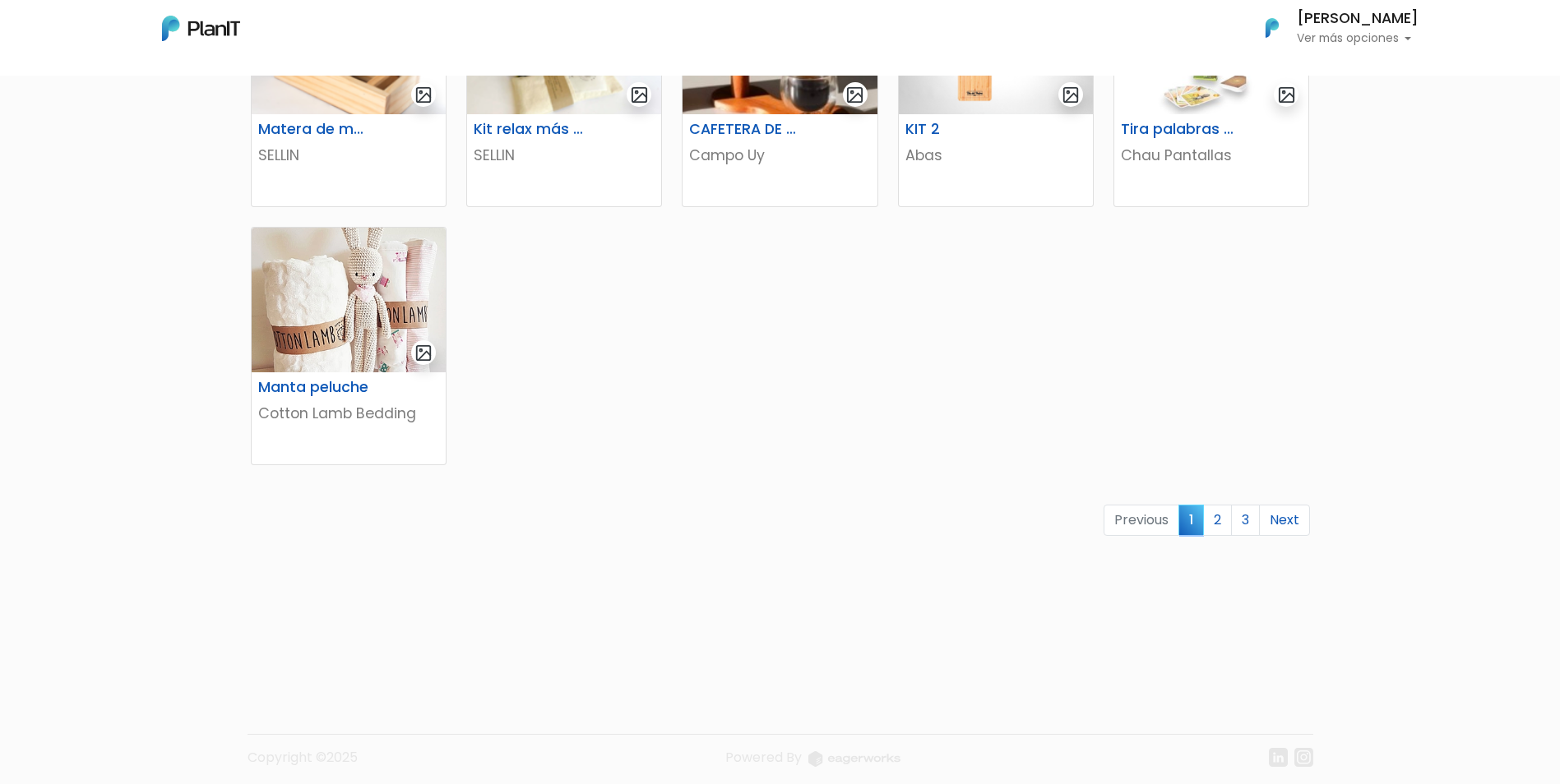
scroll to position [945, 0]
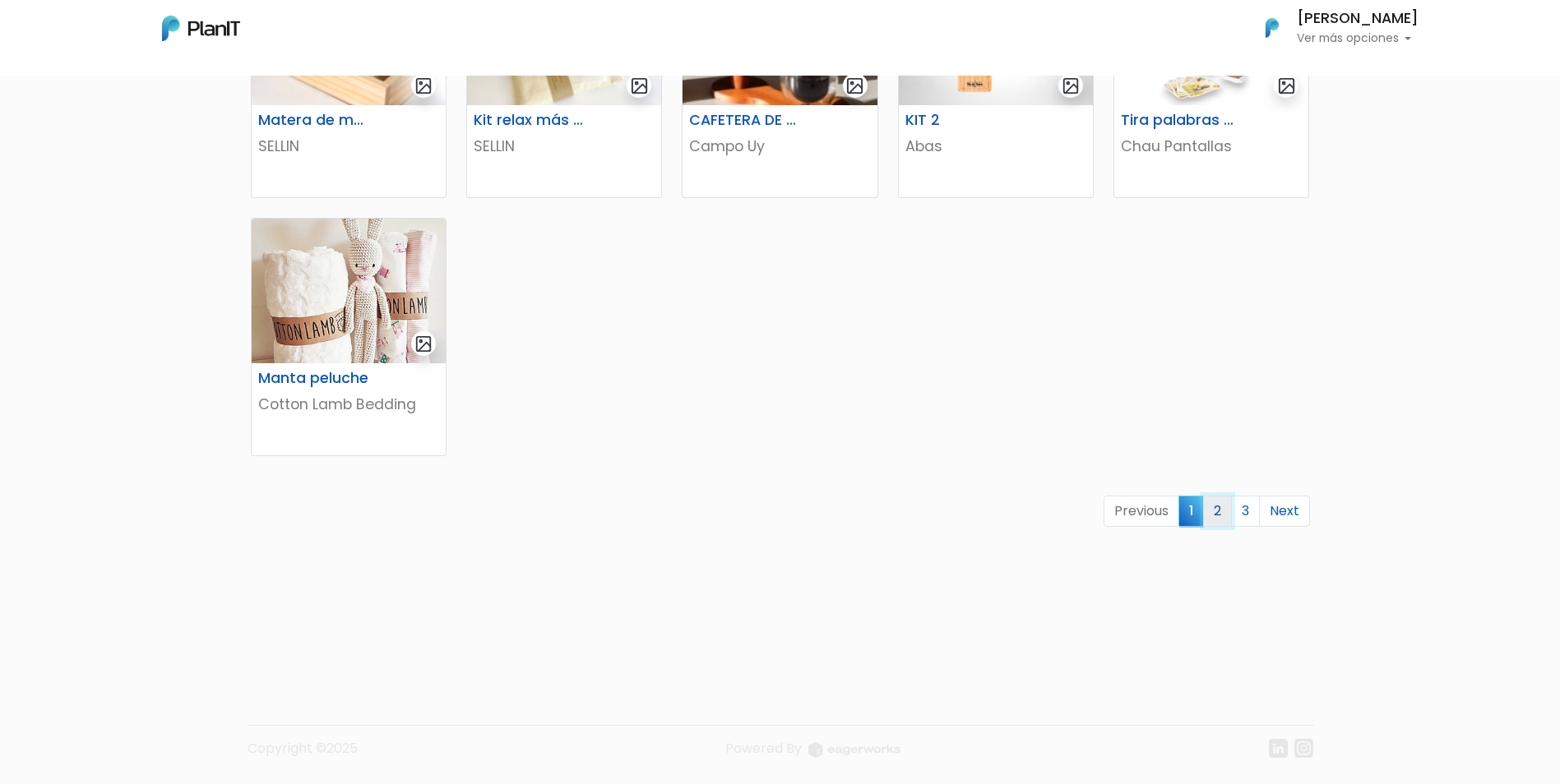
click at [1216, 519] on link "2" at bounding box center [1217, 511] width 29 height 32
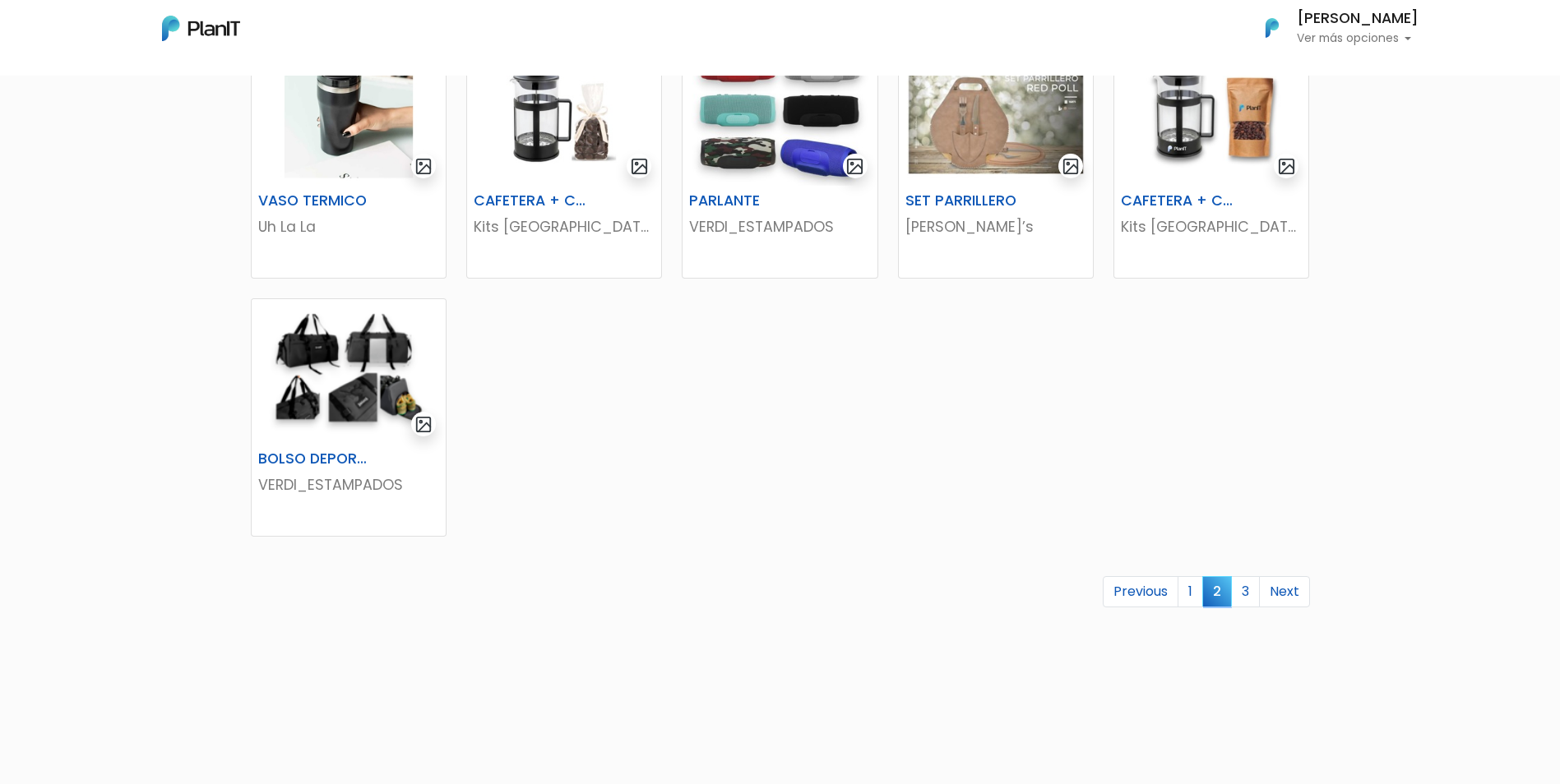
scroll to position [904, 0]
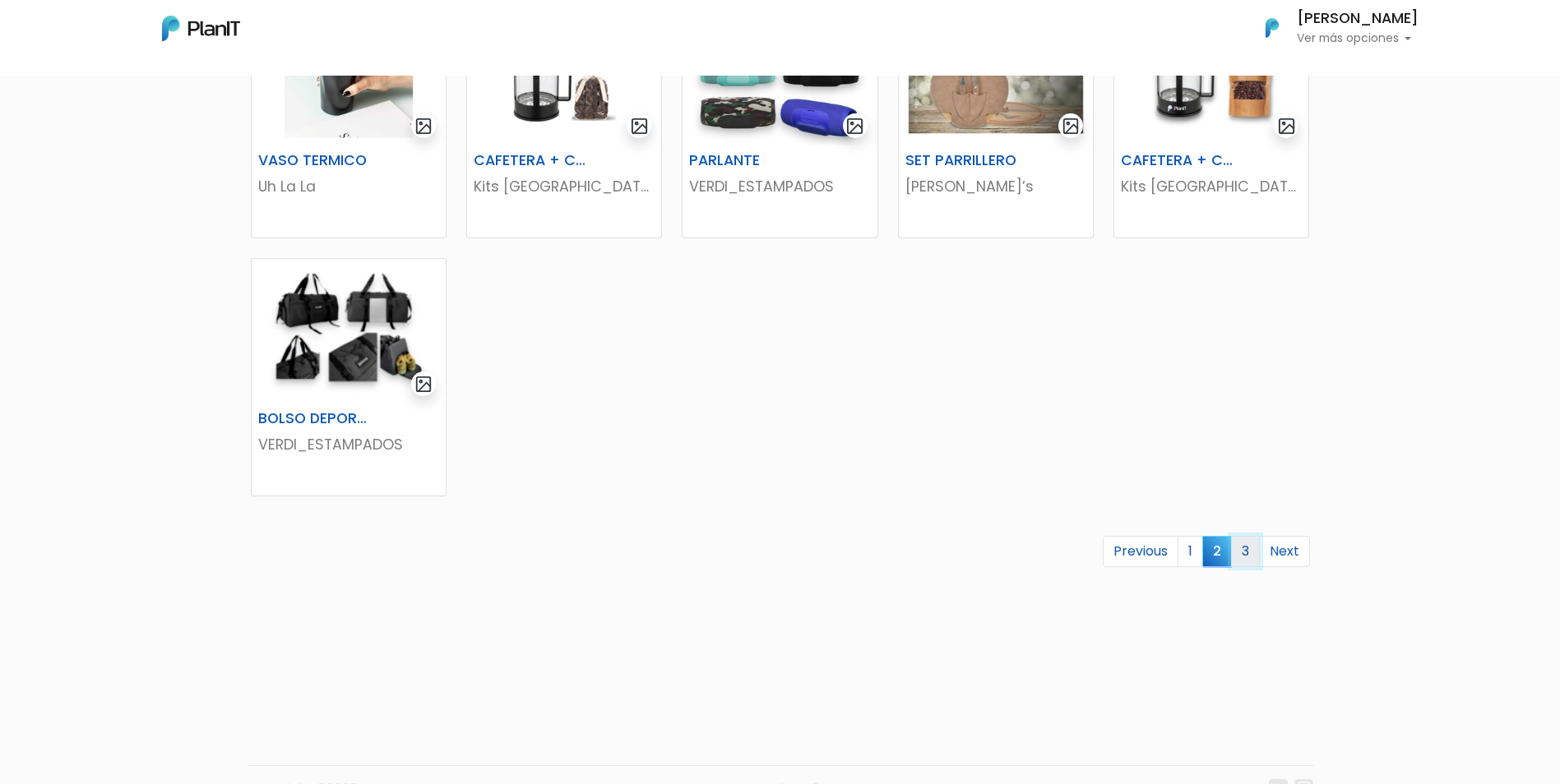
click at [1245, 555] on link "3" at bounding box center [1245, 551] width 29 height 32
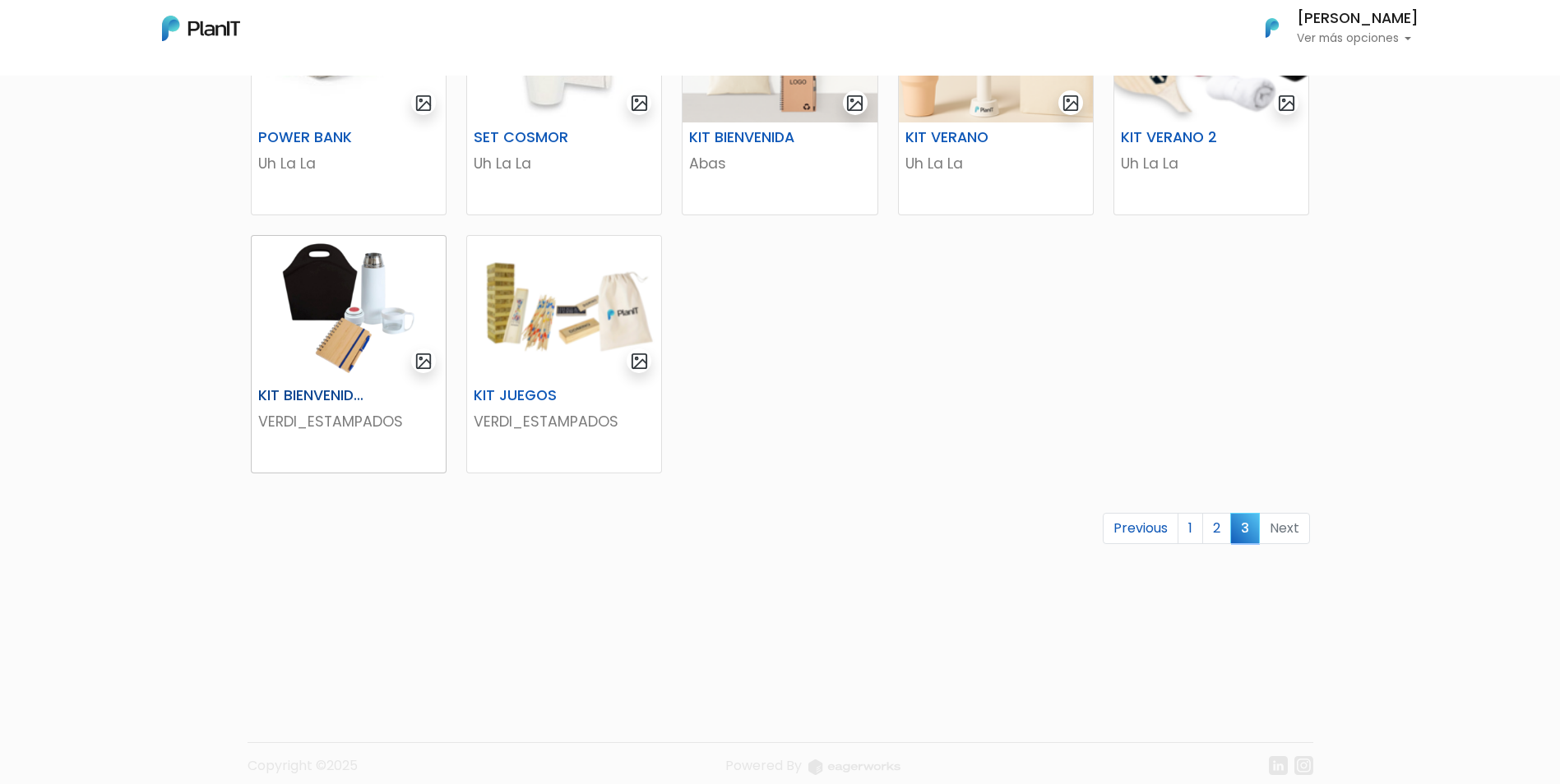
scroll to position [329, 0]
